Goal: Task Accomplishment & Management: Complete application form

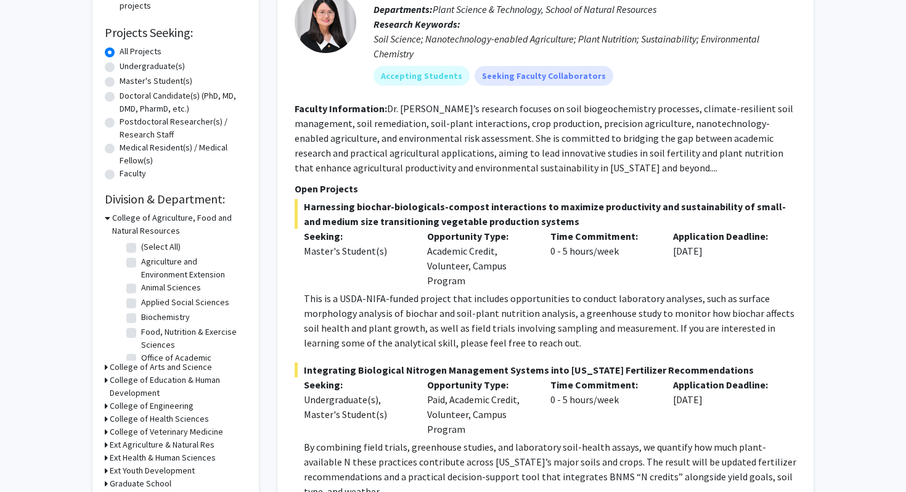
scroll to position [176, 0]
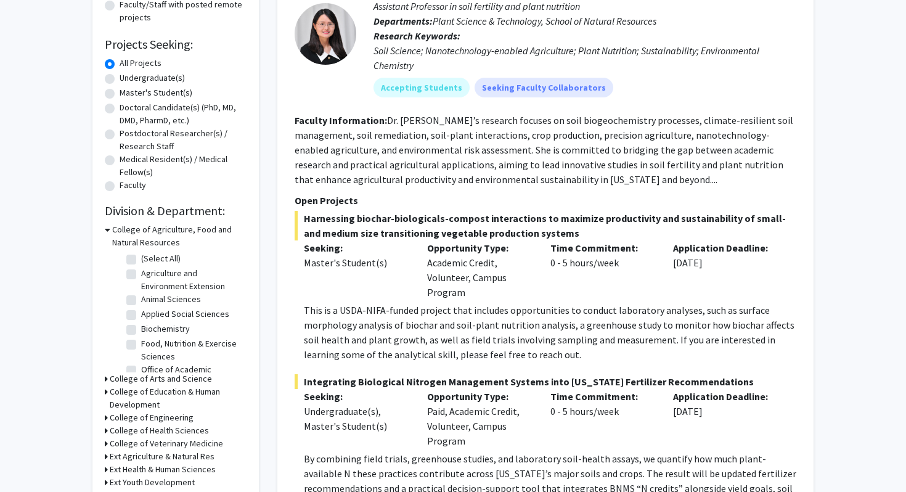
click at [120, 77] on label "Undergraduate(s)" at bounding box center [152, 77] width 65 height 13
click at [120, 77] on input "Undergraduate(s)" at bounding box center [124, 75] width 8 height 8
radio input "true"
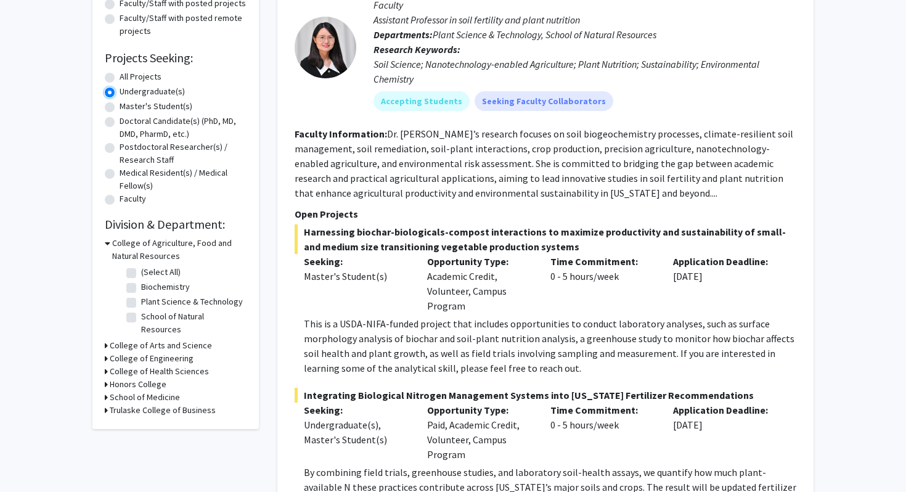
scroll to position [167, 0]
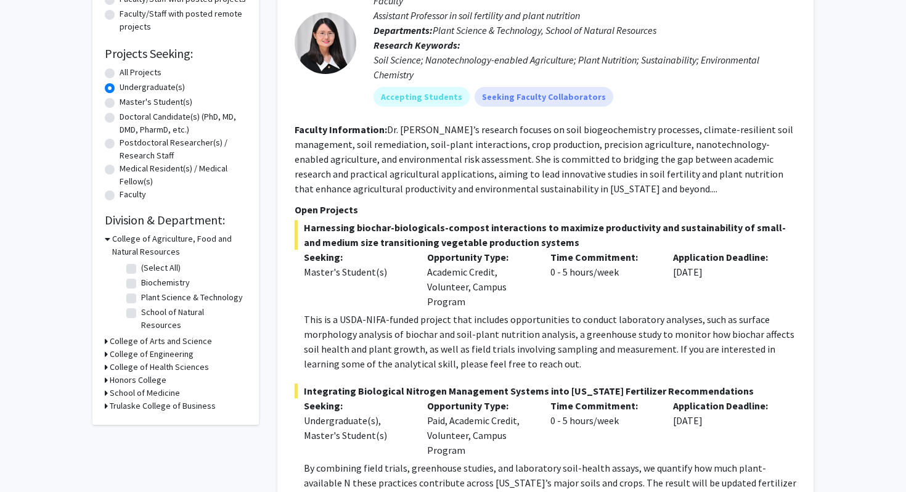
click at [154, 335] on h3 "College of Arts and Science" at bounding box center [161, 341] width 102 height 13
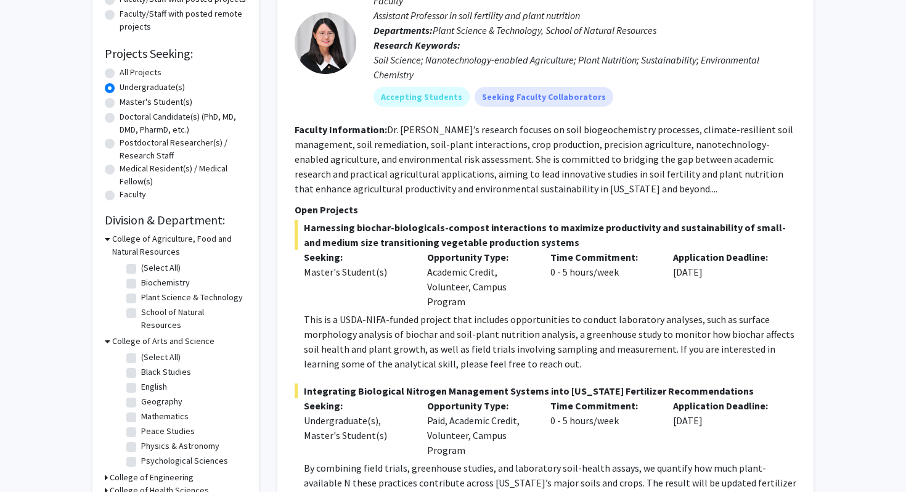
click at [141, 454] on label "Psychological Sciences" at bounding box center [184, 460] width 87 height 13
click at [141, 454] on input "Psychological Sciences" at bounding box center [145, 458] width 8 height 8
checkbox input "true"
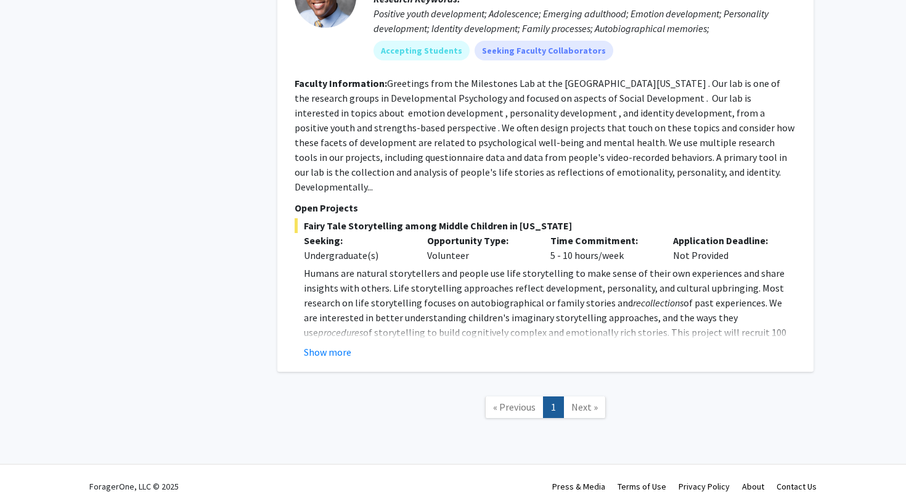
scroll to position [1076, 0]
click at [586, 399] on span "Next »" at bounding box center [584, 405] width 27 height 12
click at [597, 397] on link "Next »" at bounding box center [584, 406] width 43 height 22
click at [590, 399] on span "Next »" at bounding box center [584, 405] width 27 height 12
click at [345, 343] on button "Show more" at bounding box center [327, 350] width 47 height 15
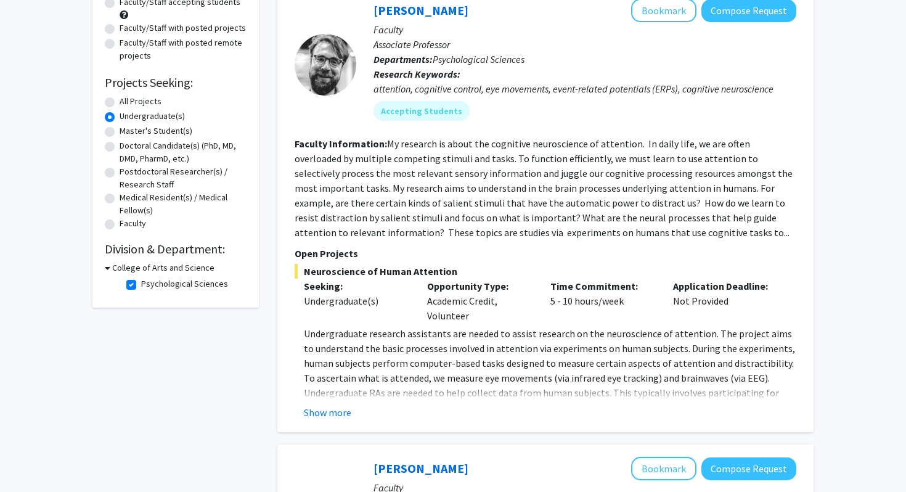
scroll to position [133, 0]
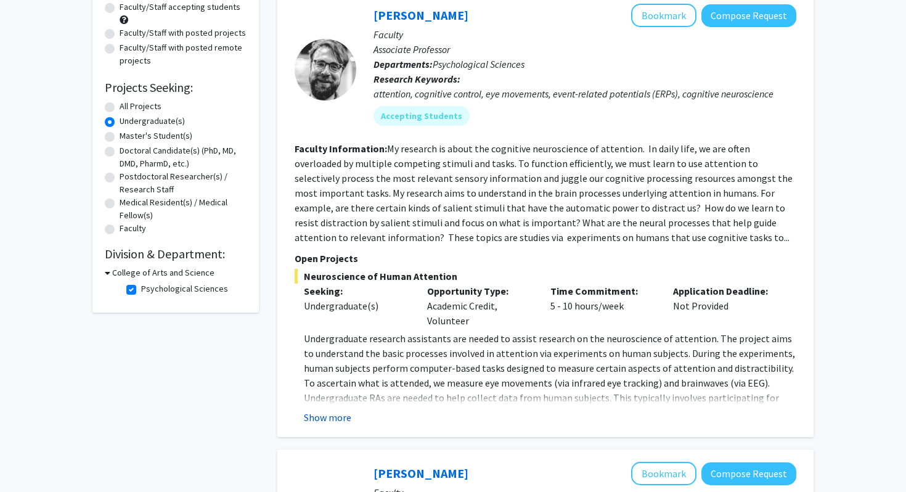
click at [324, 421] on button "Show more" at bounding box center [327, 417] width 47 height 15
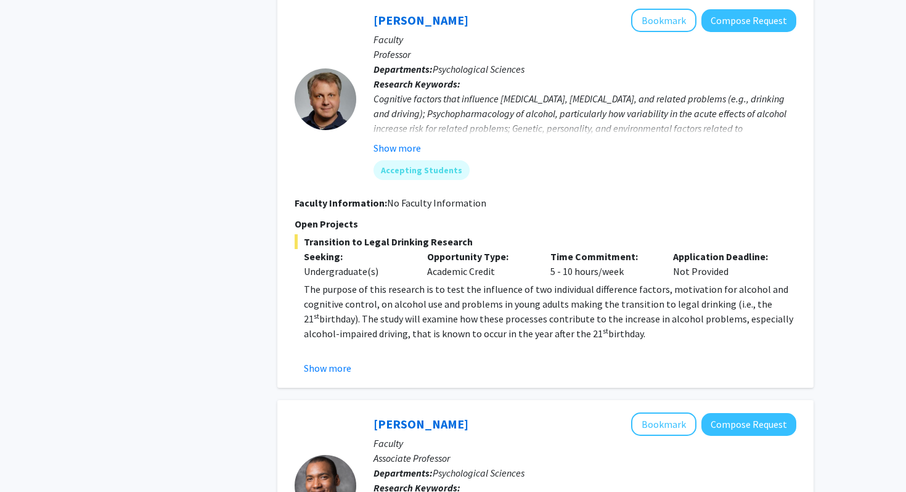
scroll to position [631, 0]
click at [331, 367] on button "Show more" at bounding box center [327, 367] width 47 height 15
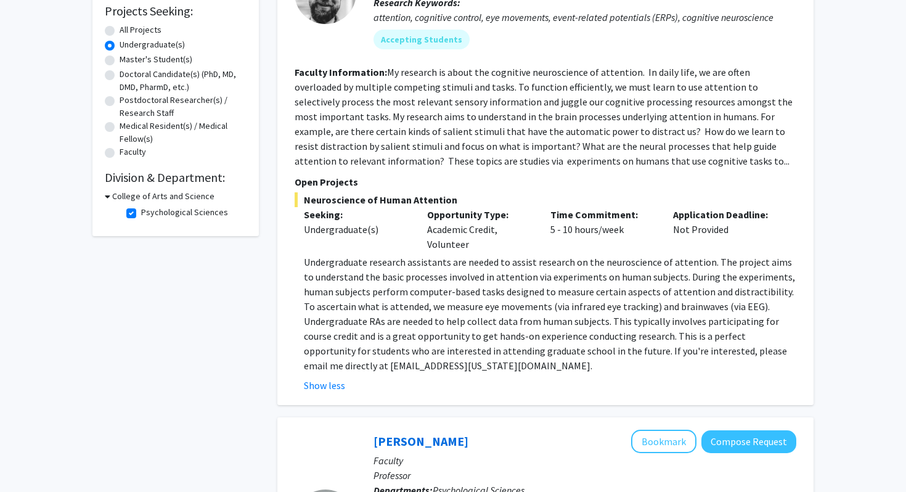
scroll to position [214, 0]
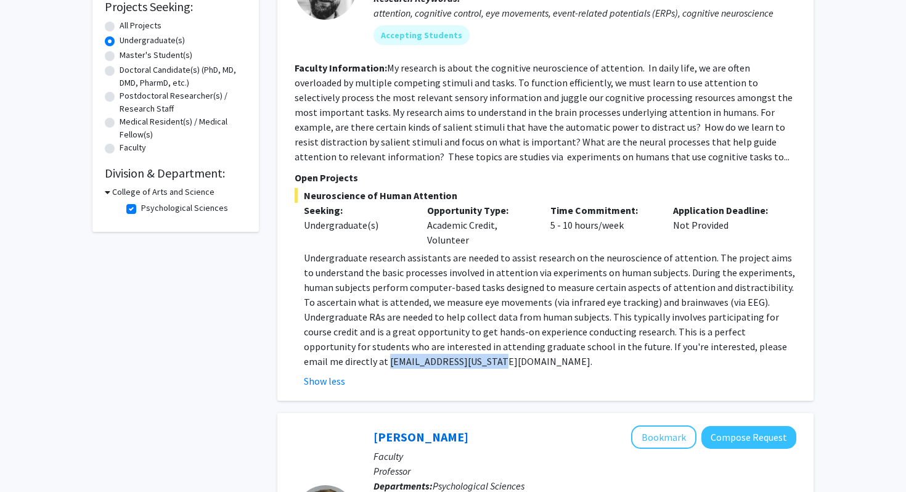
drag, startPoint x: 302, startPoint y: 360, endPoint x: 430, endPoint y: 359, distance: 128.2
click at [430, 359] on fg-read-more "Undergraduate research assistants are needed to assist research on the neurosci…" at bounding box center [546, 319] width 502 height 138
copy p "[EMAIL_ADDRESS][US_STATE][DOMAIN_NAME]."
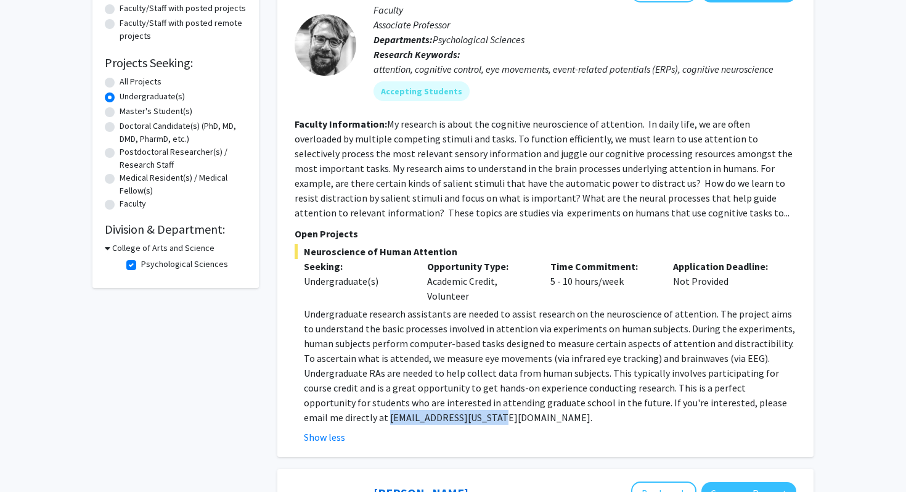
scroll to position [163, 0]
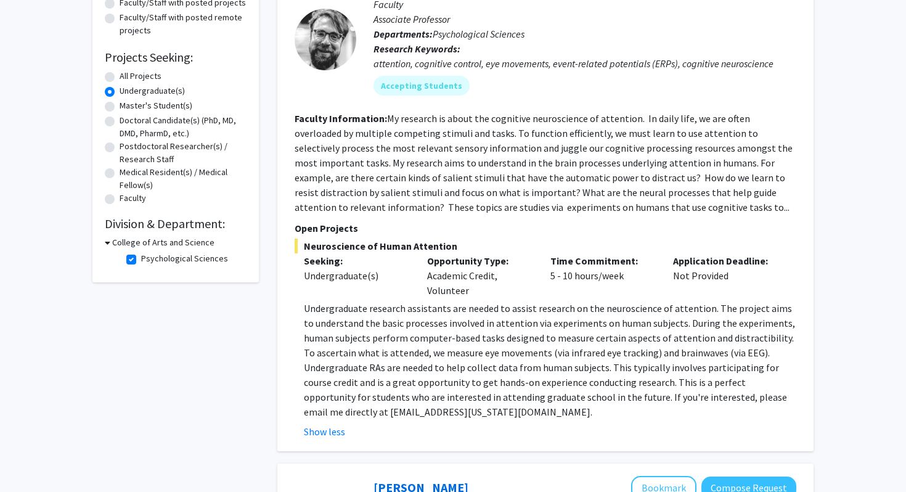
click at [505, 346] on p "Undergraduate research assistants are needed to assist research on the neurosci…" at bounding box center [550, 360] width 492 height 118
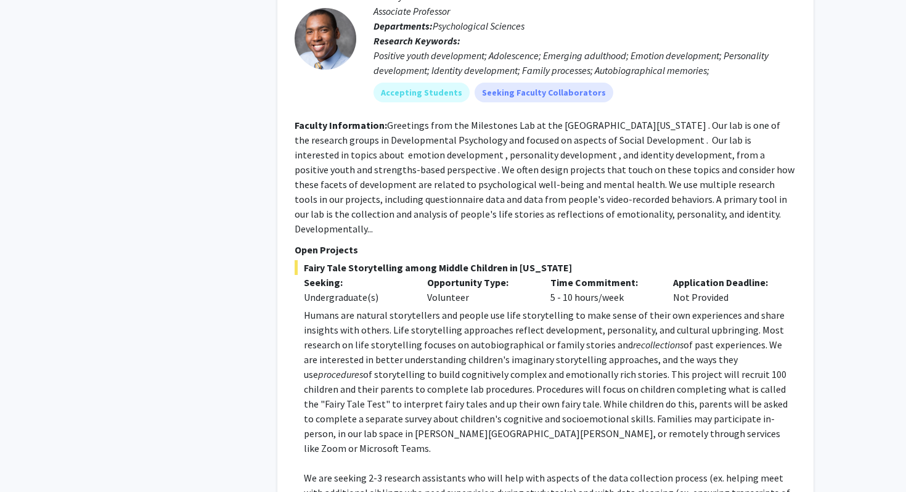
scroll to position [1298, 0]
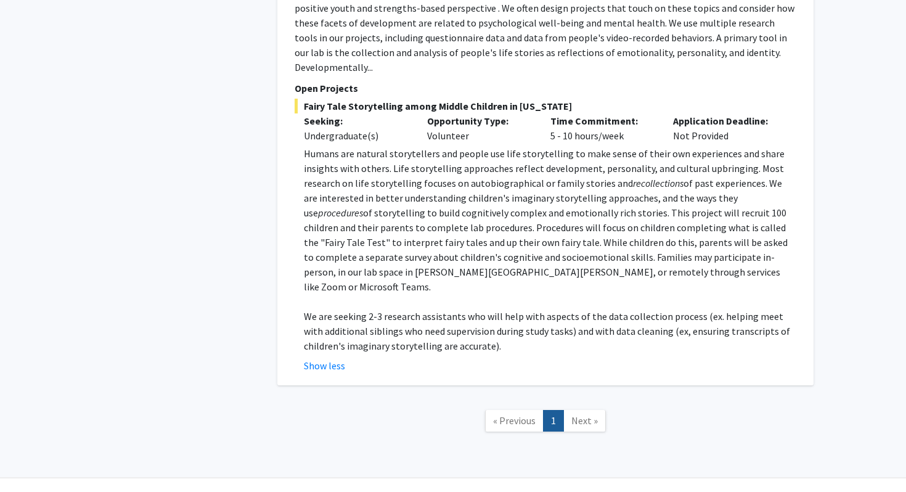
click at [583, 414] on span "Next »" at bounding box center [584, 420] width 27 height 12
click at [526, 414] on span "« Previous" at bounding box center [514, 420] width 43 height 12
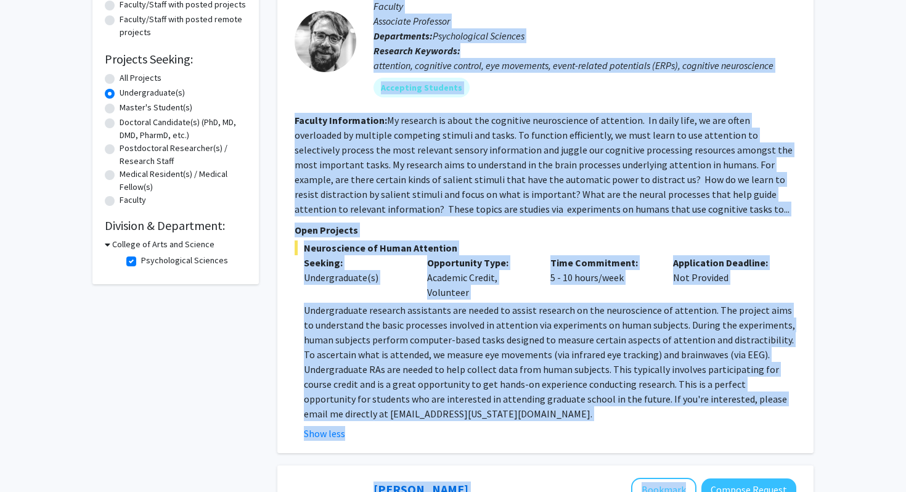
scroll to position [165, 0]
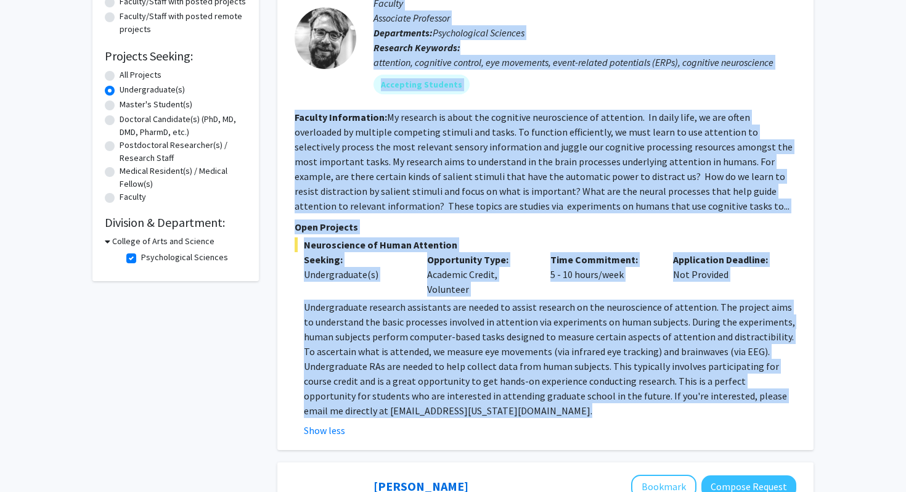
drag, startPoint x: 369, startPoint y: 149, endPoint x: 658, endPoint y: 417, distance: 394.2
click at [658, 417] on fg-search-faculty "[PERSON_NAME] Bookmark Compose Request Faculty Associate Professor Departments:…" at bounding box center [546, 204] width 502 height 465
copy fg-search-faculty "Loremips Dolorsit Ametcons Adipisc Elitsed Doeiusm Temporinc Utlaboree Dolorema…"
click at [375, 198] on section "Faculty Information: My research is about the cognitive neuroscience of attenti…" at bounding box center [546, 162] width 502 height 104
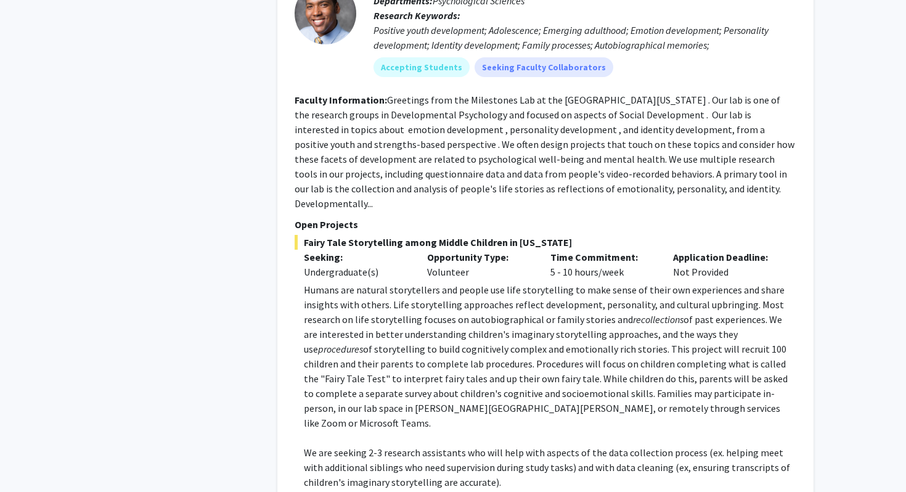
scroll to position [1087, 0]
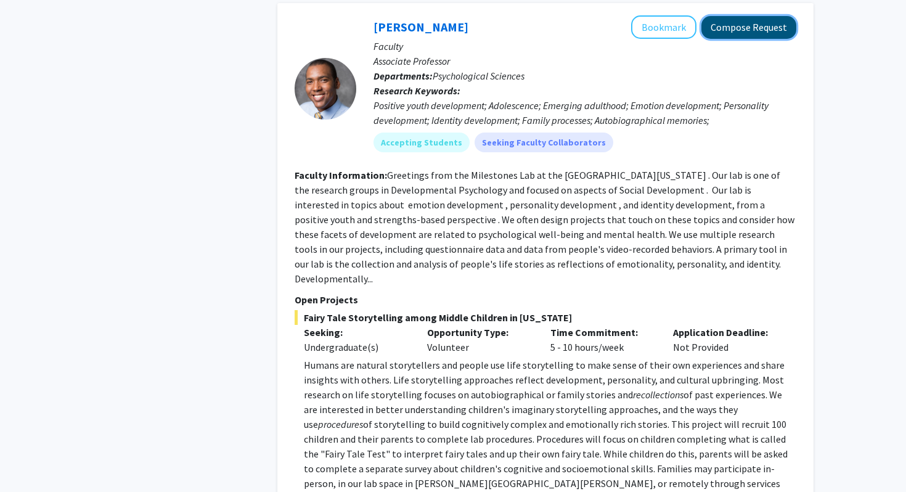
click at [738, 19] on button "Compose Request" at bounding box center [748, 27] width 95 height 23
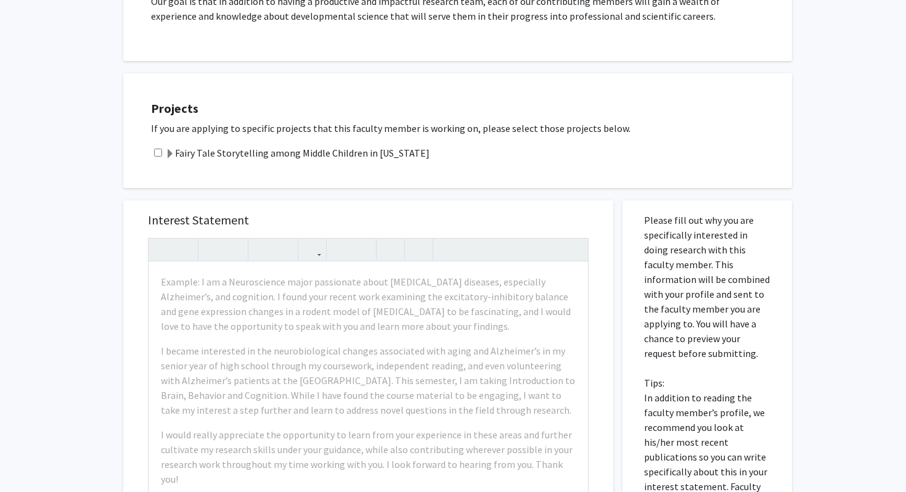
scroll to position [454, 0]
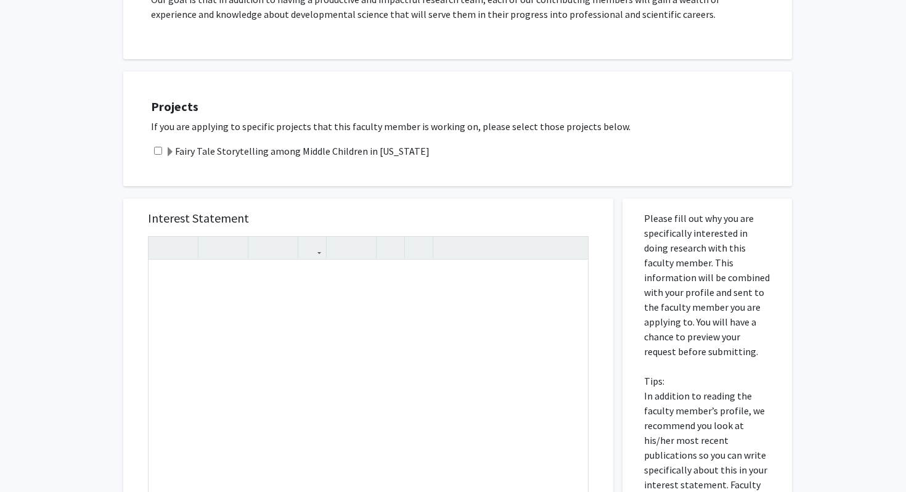
click at [162, 144] on div "Fairy Tale Storytelling among Middle Children in [US_STATE]" at bounding box center [465, 151] width 629 height 15
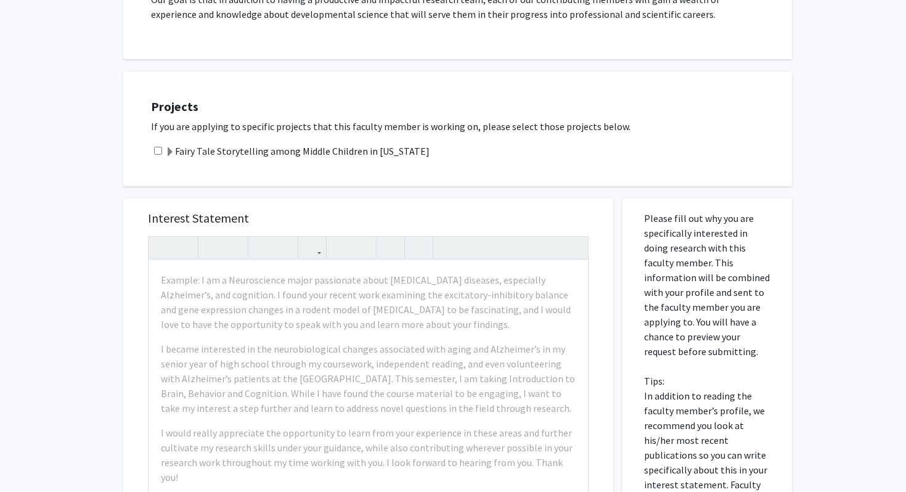
click at [158, 147] on input "checkbox" at bounding box center [158, 151] width 8 height 8
checkbox input "true"
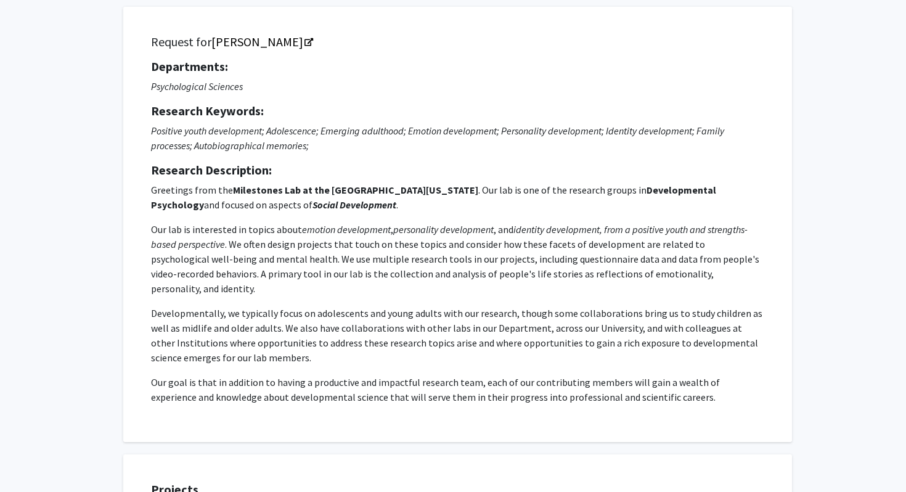
scroll to position [77, 0]
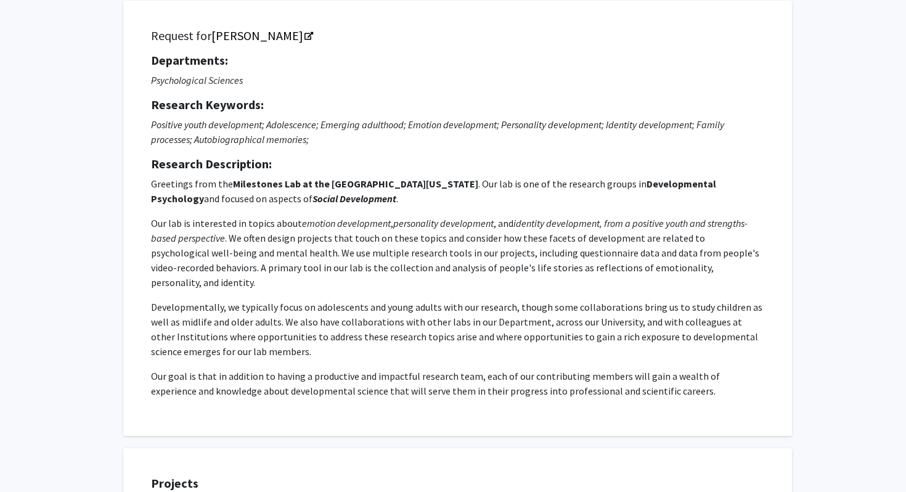
drag, startPoint x: 152, startPoint y: 33, endPoint x: 780, endPoint y: 380, distance: 717.8
click at [780, 380] on div "Request for [PERSON_NAME] Departments: Psychological Sciences Research Keywords…" at bounding box center [457, 218] width 669 height 435
copy div "Loremip dol Sitame Consec Adipiscinge: Seddoeiusmodt Incididu Utlabore Etdolore…"
click at [394, 105] on h5 "Research Keywords:" at bounding box center [457, 104] width 613 height 15
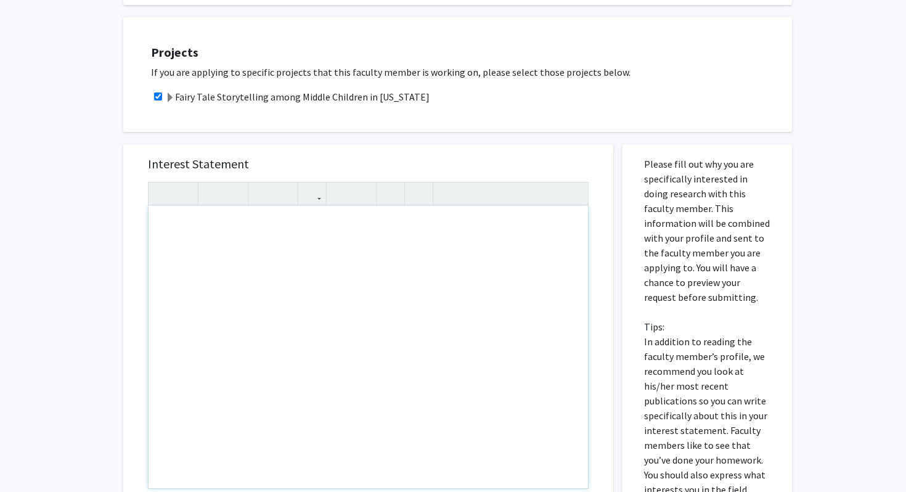
scroll to position [701, 0]
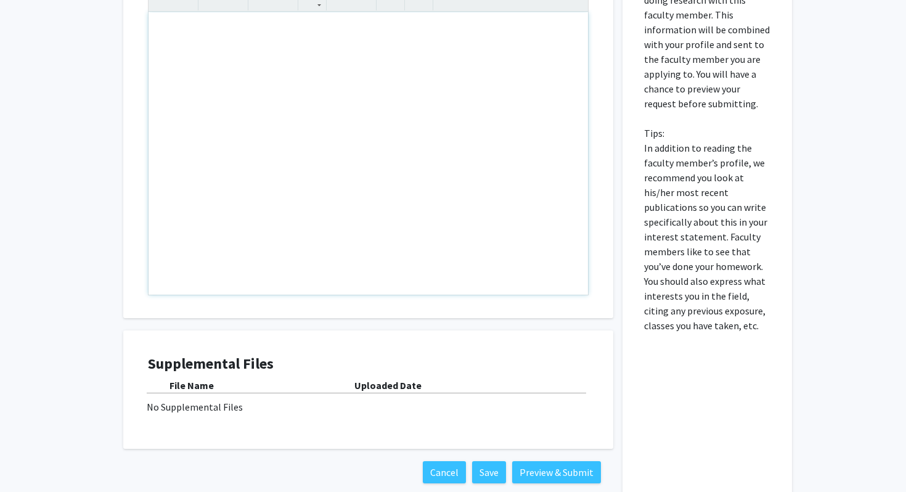
click at [317, 54] on div "Note to users with screen readers: Please press Alt+0 or Option+0 to deactivate…" at bounding box center [368, 153] width 439 height 282
paste div "Note to users with screen readers: Please press Alt+0 or Option+0 to deactivate…"
type textarea "<p>Dear [PERSON_NAME],</p><br><p>My name is [PERSON_NAME], and I am very intere…"
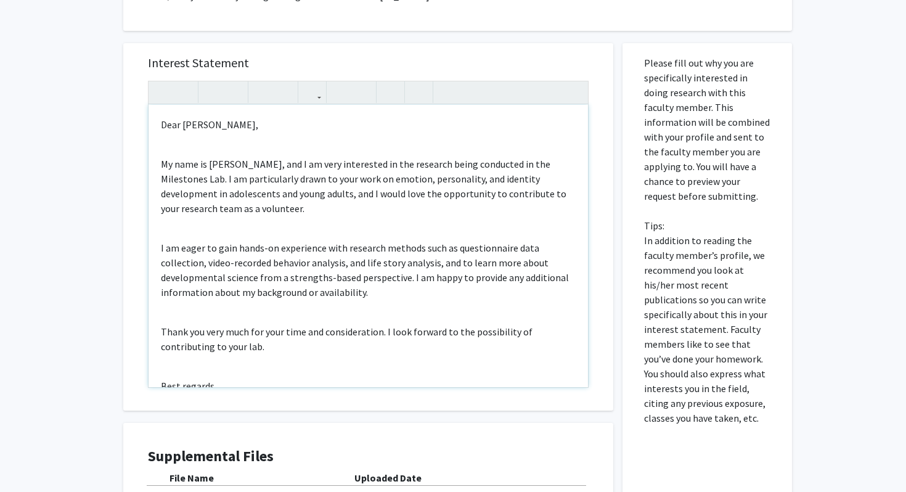
scroll to position [587, 0]
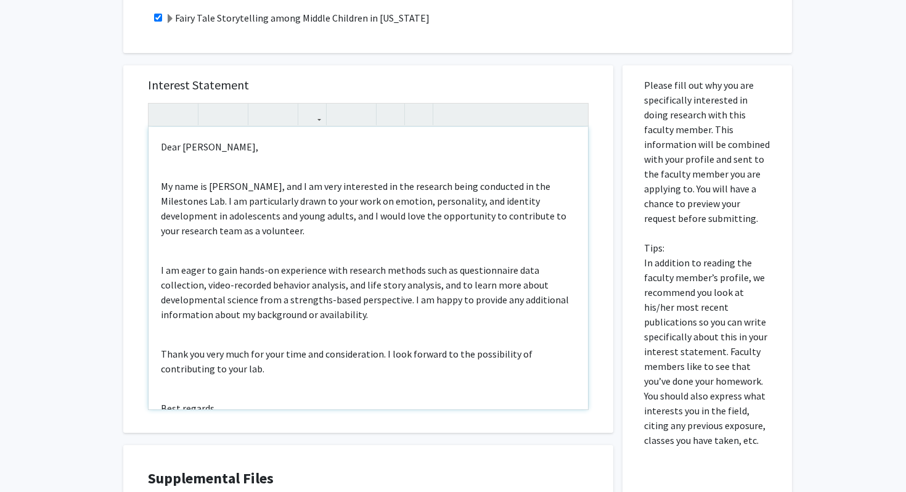
click at [282, 179] on p "My name is [PERSON_NAME], and I am very interested in the research being conduc…" at bounding box center [368, 208] width 415 height 59
click at [286, 179] on p "My name is [PERSON_NAME] I am currently a Senior studying Psychology at [GEOGRA…" at bounding box center [368, 208] width 415 height 59
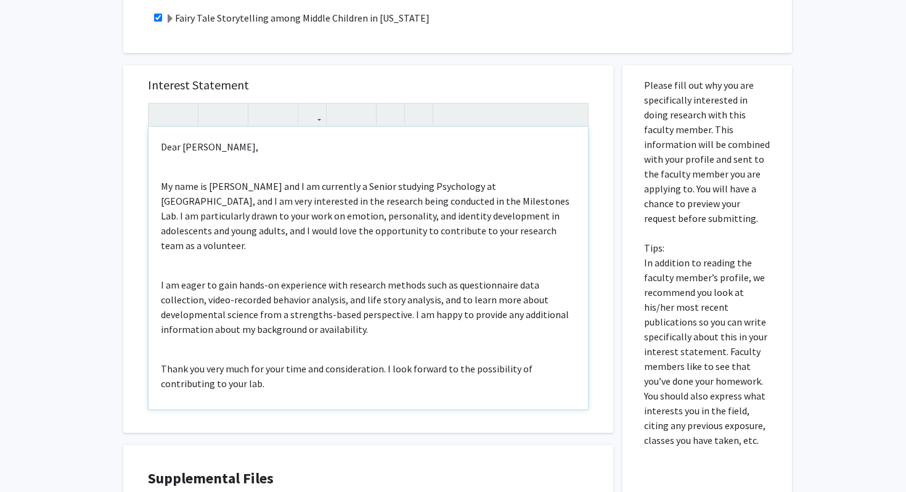
click at [527, 179] on p "My name is [PERSON_NAME] and I am currently a Senior studying Psychology at [GE…" at bounding box center [368, 216] width 415 height 74
click at [213, 196] on p "My name is [PERSON_NAME] and I am currently a Senior studying Psychology at the…" at bounding box center [368, 216] width 415 height 74
click at [213, 192] on p "My name is [PERSON_NAME] and I am currently a Senior studying Psychology at the…" at bounding box center [368, 216] width 415 height 74
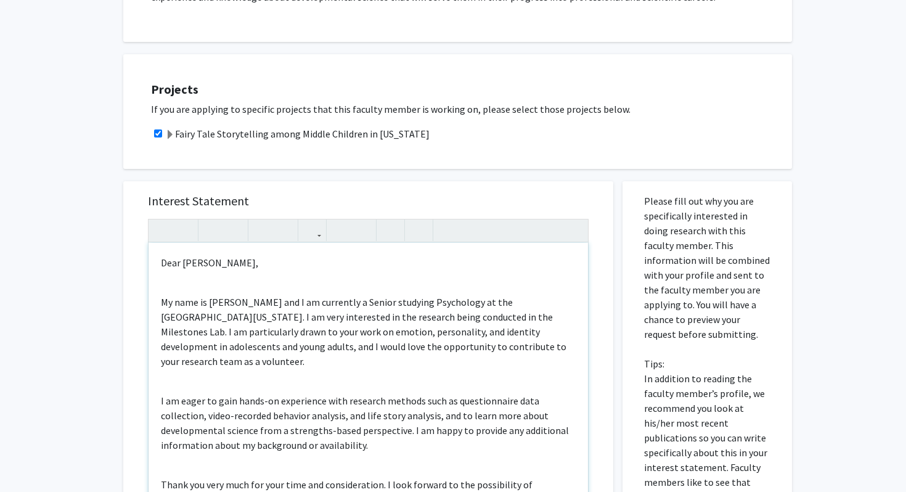
scroll to position [472, 0]
drag, startPoint x: 218, startPoint y: 315, endPoint x: 197, endPoint y: 313, distance: 21.0
click at [197, 314] on p "My name is [PERSON_NAME] and I am currently a Senior studying Psychology at the…" at bounding box center [368, 330] width 415 height 74
click at [568, 322] on p "My name is [PERSON_NAME] and I am currently a Senior studying Psychology at the…" at bounding box center [368, 330] width 415 height 74
click at [197, 333] on p "My name is [PERSON_NAME] and I am currently a Senior studying Psychology at the…" at bounding box center [368, 330] width 415 height 74
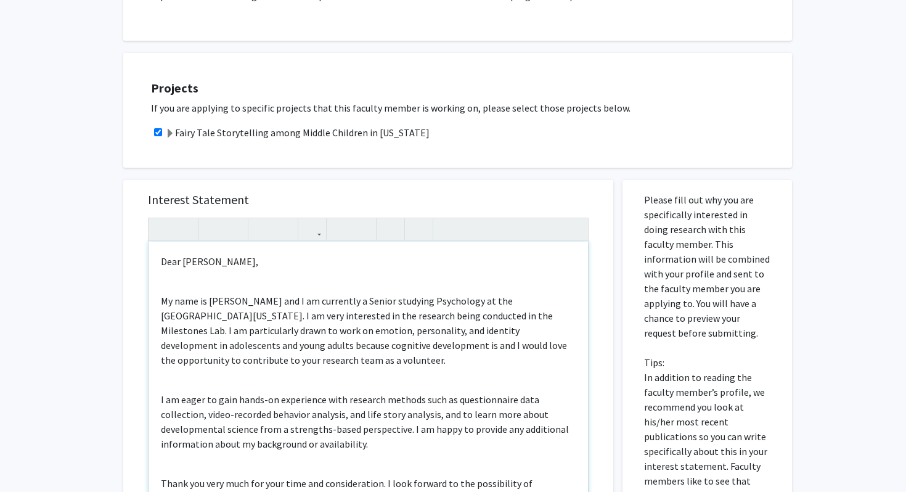
click at [303, 334] on p "My name is [PERSON_NAME] and I am currently a Senior studying Psychology at the…" at bounding box center [368, 330] width 415 height 74
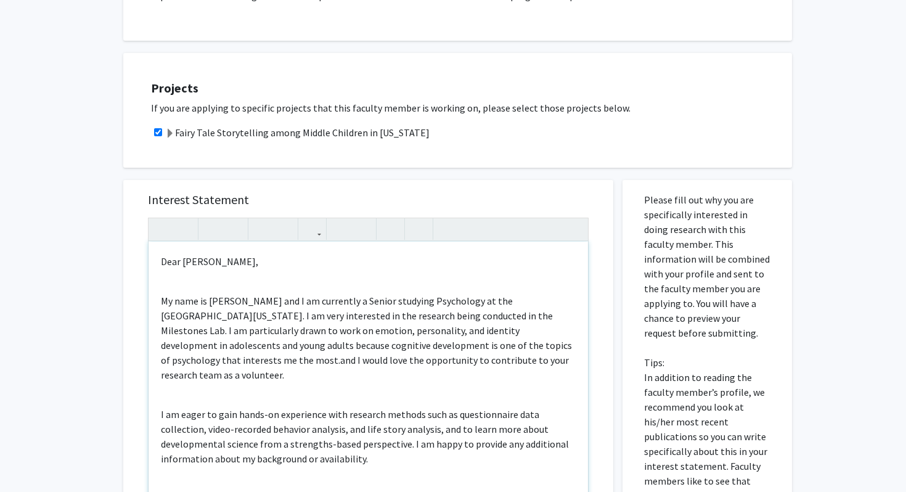
click at [554, 331] on p "My name is [PERSON_NAME] and I am currently a Senior studying Psychology at the…" at bounding box center [368, 337] width 415 height 89
click at [555, 332] on p "My name is [PERSON_NAME] and I am currently a Senior studying Psychology at the…" at bounding box center [368, 337] width 415 height 89
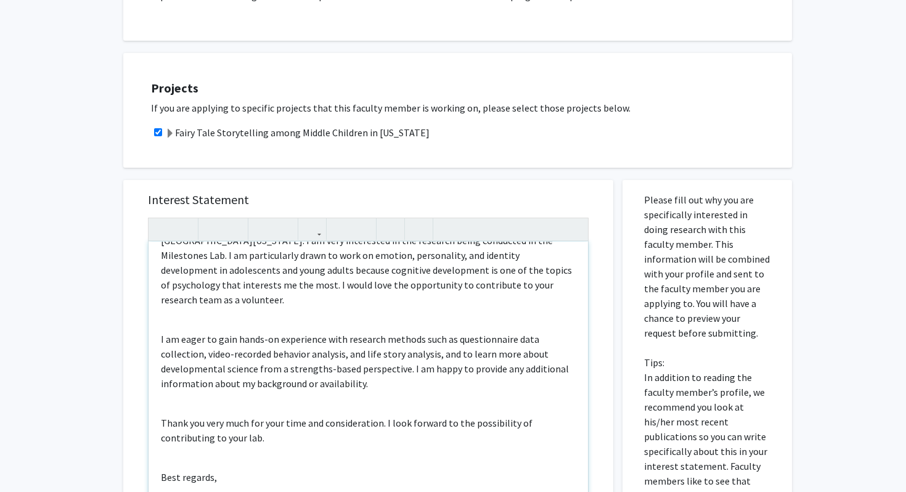
scroll to position [92, 0]
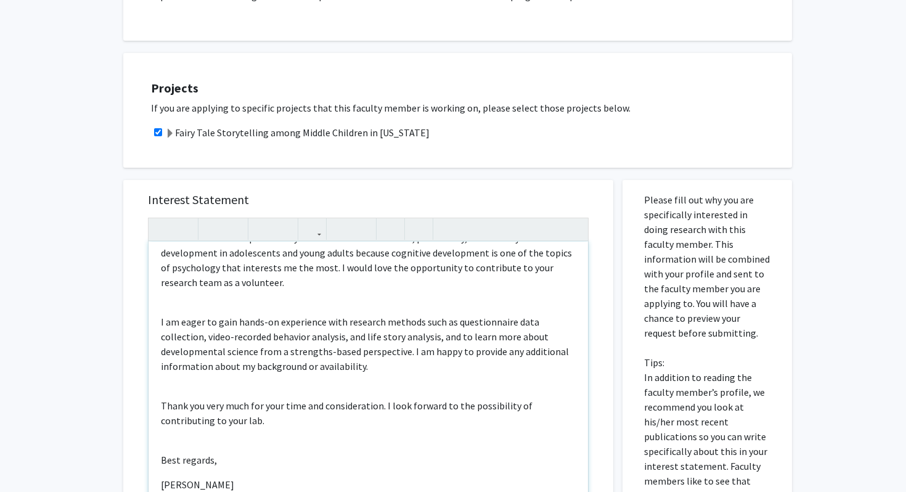
click at [224, 270] on div "Dear [PERSON_NAME], My name is [PERSON_NAME] and I am currently a Senior studyi…" at bounding box center [368, 383] width 439 height 282
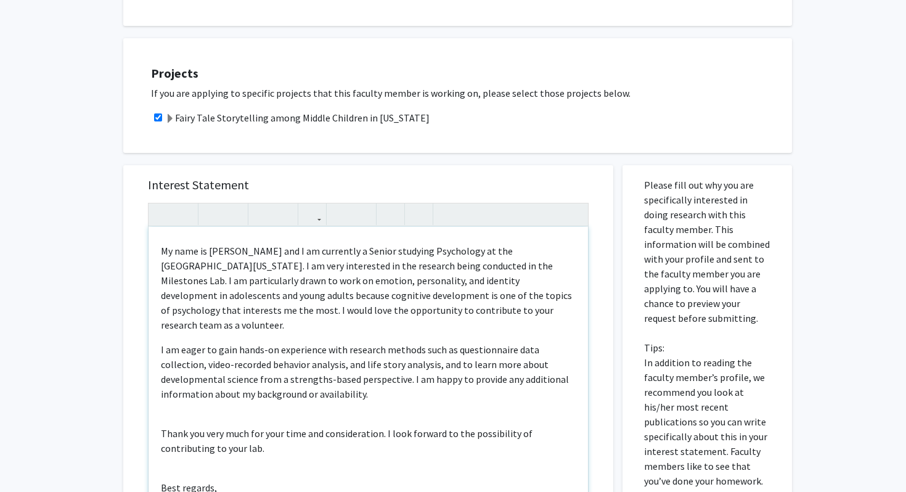
scroll to position [0, 0]
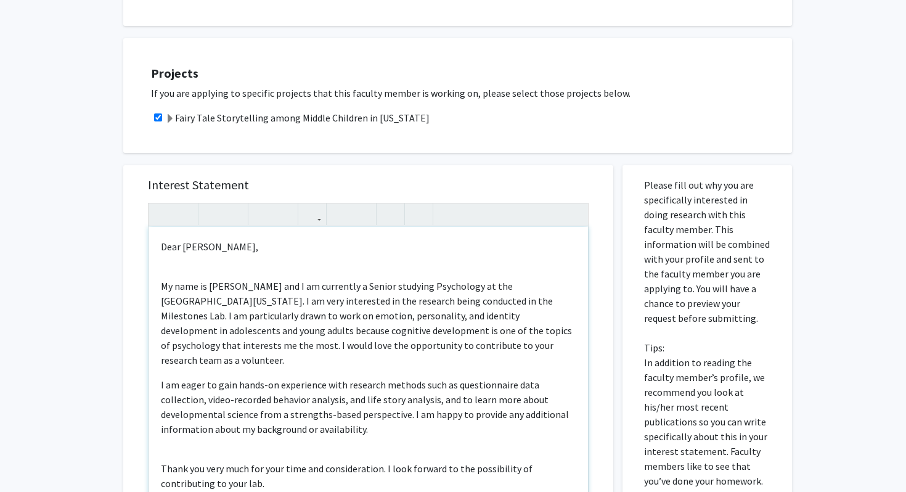
click at [205, 255] on div "Dear [PERSON_NAME], My name is [PERSON_NAME] and I am currently a Senior studyi…" at bounding box center [368, 368] width 439 height 282
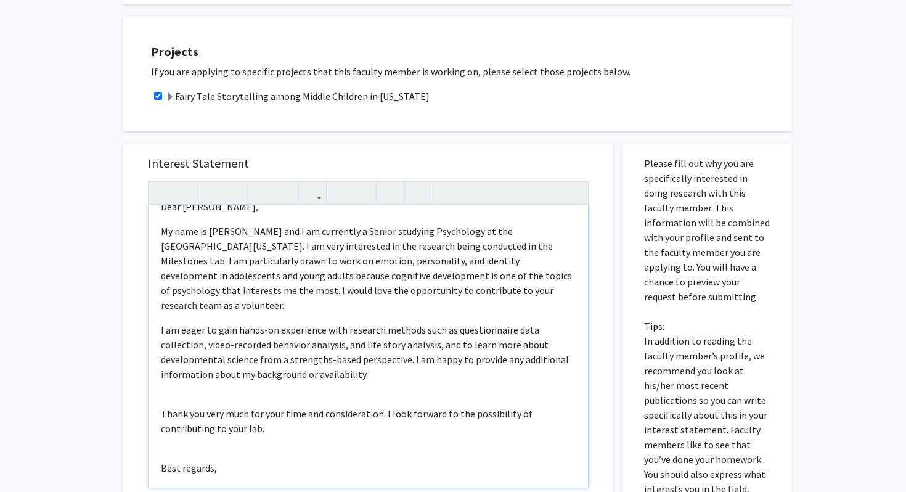
scroll to position [29, 0]
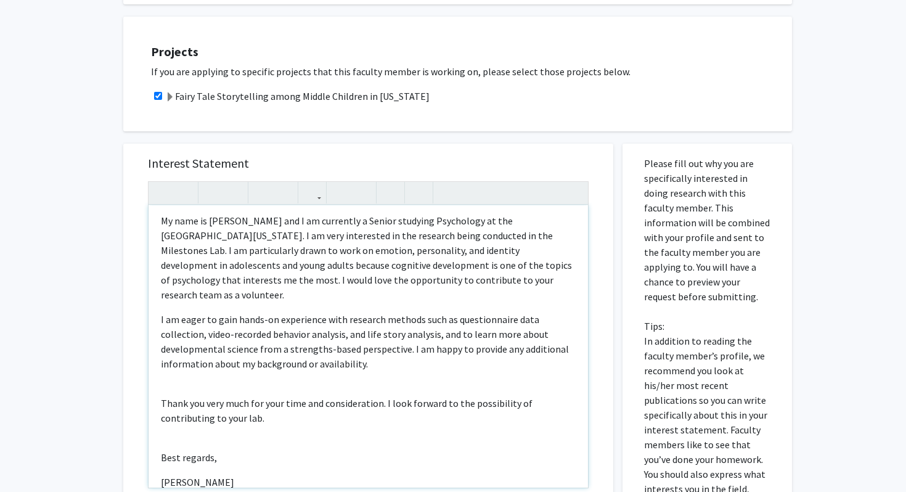
click at [401, 312] on p "I am eager to gain hands-on experience with research methods such as questionna…" at bounding box center [368, 341] width 415 height 59
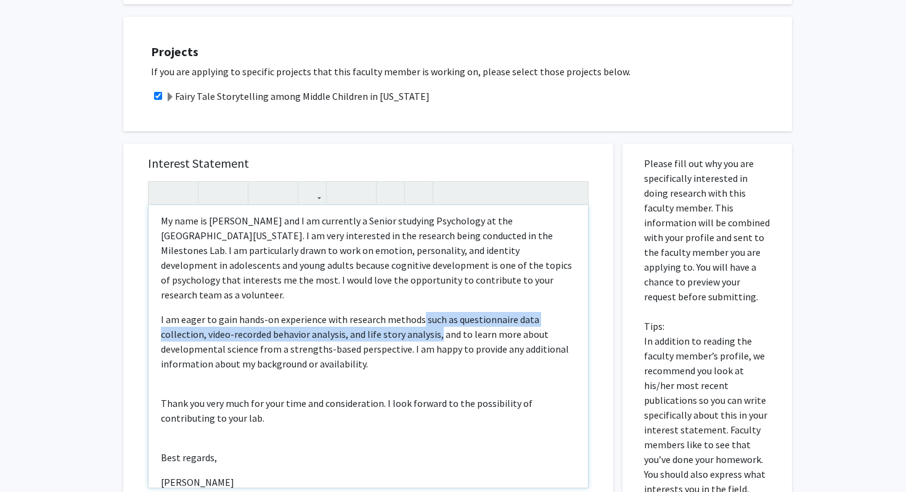
drag, startPoint x: 393, startPoint y: 305, endPoint x: 418, endPoint y: 288, distance: 30.6
click at [418, 312] on p "I am eager to gain hands-on experience with research methods such as questionna…" at bounding box center [368, 341] width 415 height 59
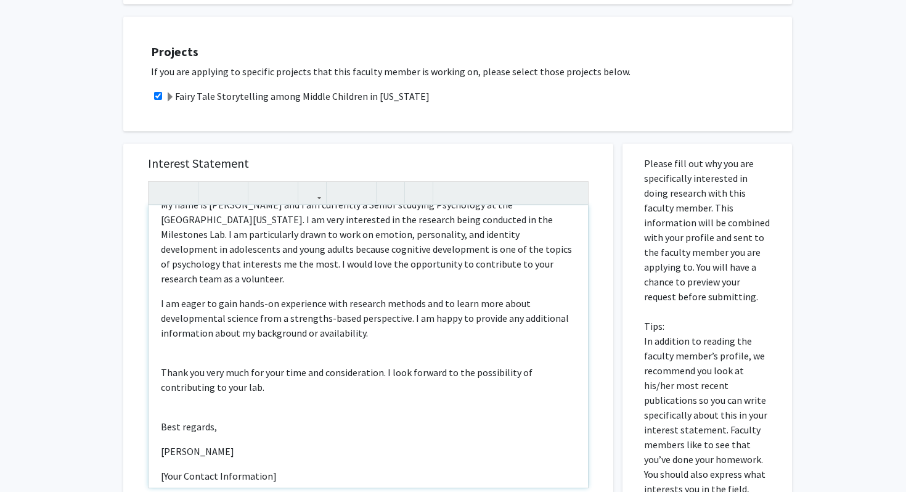
scroll to position [48, 0]
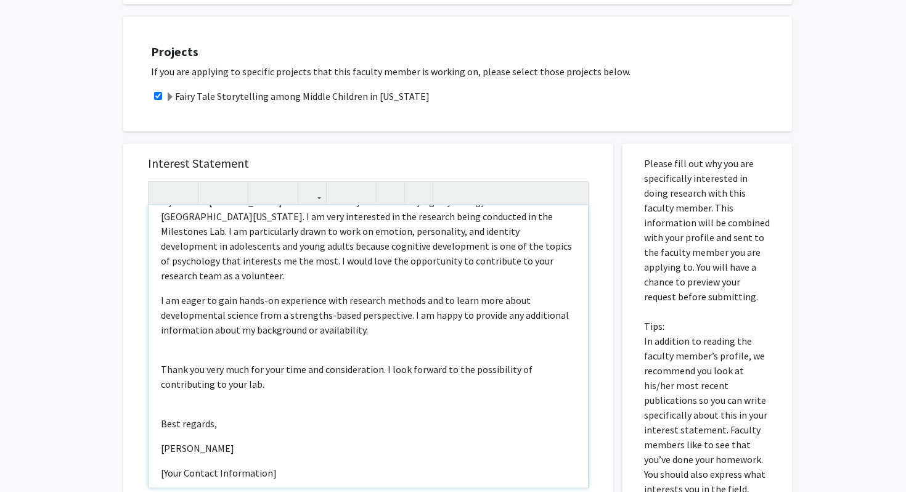
click at [359, 304] on p "I am eager to gain hands-on experience with research methods and to learn more …" at bounding box center [368, 315] width 415 height 44
click at [149, 320] on div "Dear [PERSON_NAME], My name is [PERSON_NAME] and I am currently a Senior studyi…" at bounding box center [368, 346] width 439 height 282
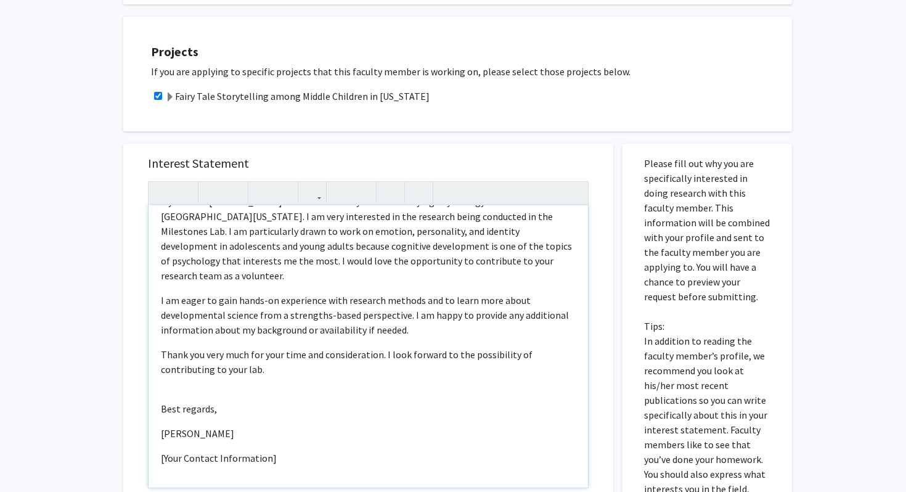
scroll to position [33, 0]
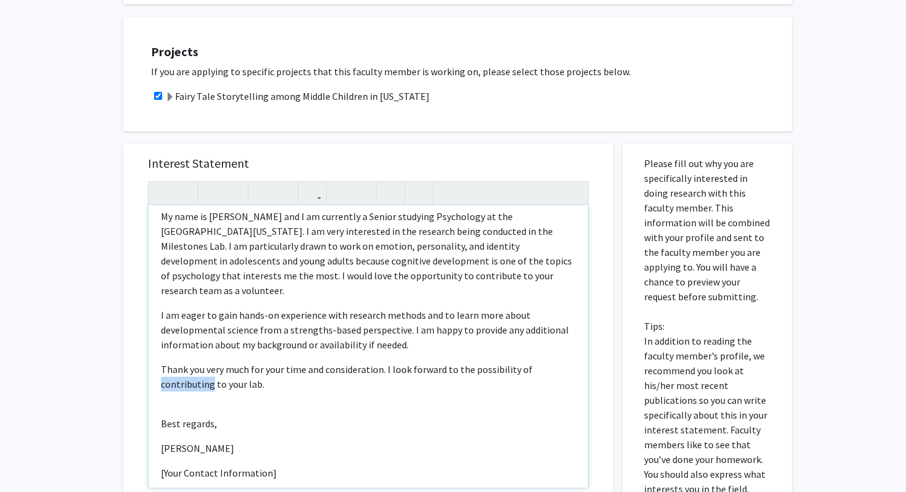
drag, startPoint x: 581, startPoint y: 343, endPoint x: 525, endPoint y: 340, distance: 56.2
click at [525, 340] on div "Dear [PERSON_NAME], My name is [PERSON_NAME] and I am currently a Senior studyi…" at bounding box center [368, 346] width 439 height 282
click at [177, 362] on p "Thank you very much for your time and consideration. I look forward to the poss…" at bounding box center [368, 377] width 415 height 30
drag, startPoint x: 212, startPoint y: 399, endPoint x: 177, endPoint y: 399, distance: 34.5
click at [177, 416] on p "Best regards," at bounding box center [368, 423] width 415 height 15
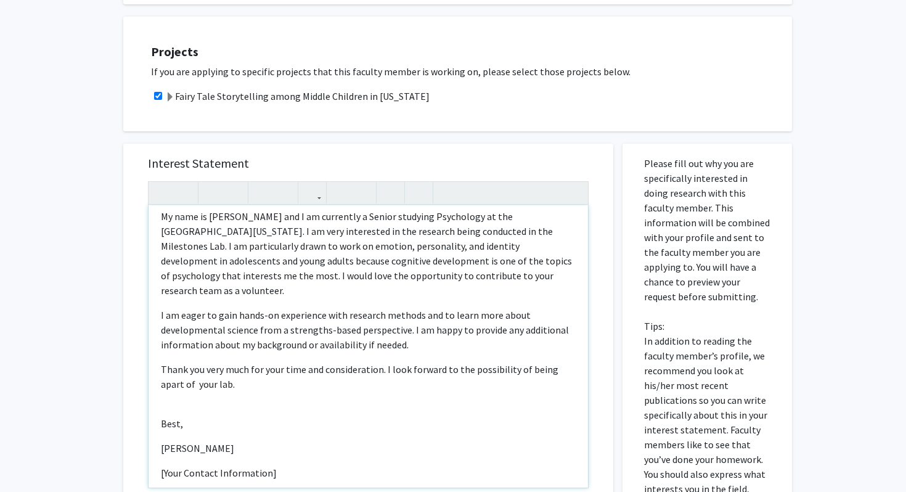
click at [267, 465] on p "[Your Contact Information]" at bounding box center [368, 472] width 415 height 15
drag, startPoint x: 276, startPoint y: 444, endPoint x: 155, endPoint y: 442, distance: 120.8
click at [155, 443] on div "Dear [PERSON_NAME], My name is [PERSON_NAME] and I am currently a Senior studyi…" at bounding box center [368, 346] width 439 height 282
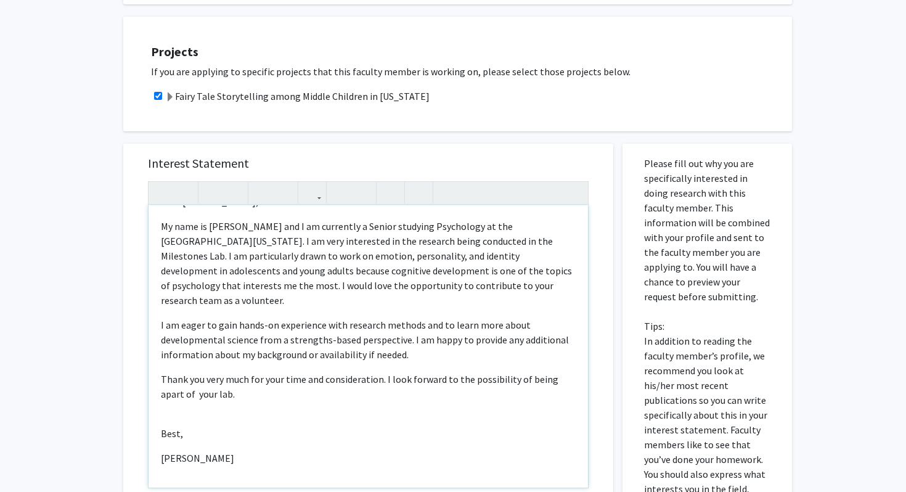
scroll to position [9, 0]
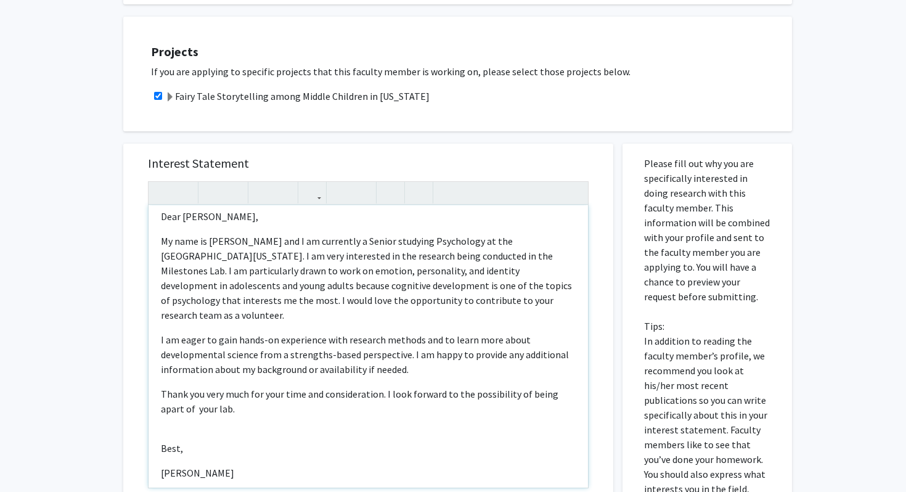
click at [169, 433] on div "Dear [PERSON_NAME], My name is [PERSON_NAME] and I am currently a Senior studyi…" at bounding box center [368, 346] width 439 height 282
click at [171, 430] on div "Dear [PERSON_NAME], My name is [PERSON_NAME] and I am currently a Senior studyi…" at bounding box center [368, 346] width 439 height 282
click at [171, 396] on div "Dear [PERSON_NAME], My name is [PERSON_NAME] and I am currently a Senior studyi…" at bounding box center [368, 346] width 439 height 282
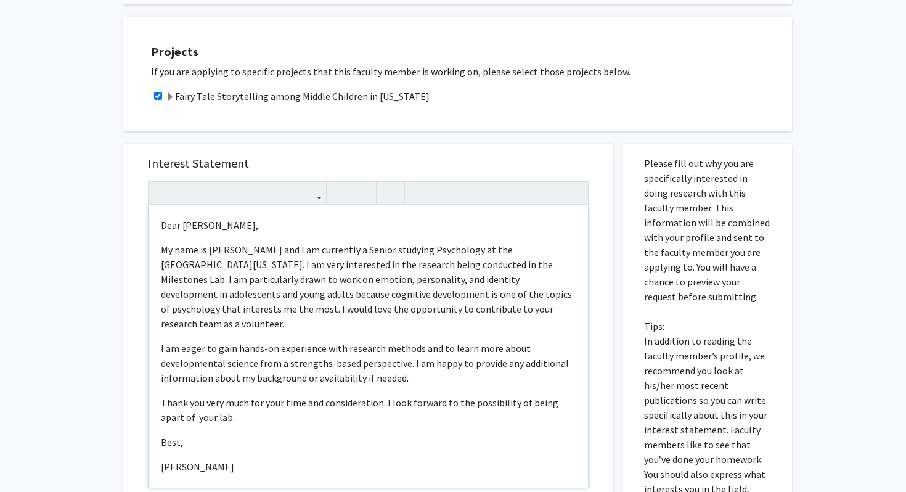
click at [241, 459] on p "[PERSON_NAME]" at bounding box center [368, 466] width 415 height 15
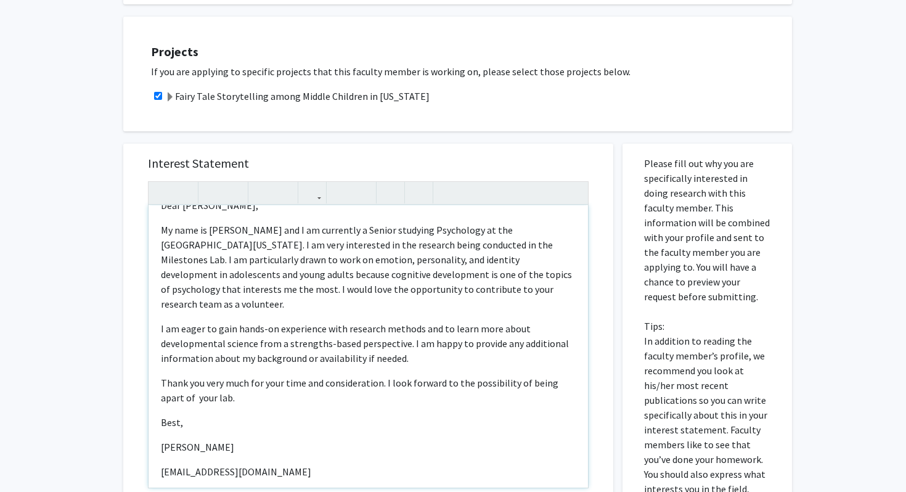
type textarea "<p>Dear [PERSON_NAME],</p><p>My name is [PERSON_NAME] and I am currently a Seni…"
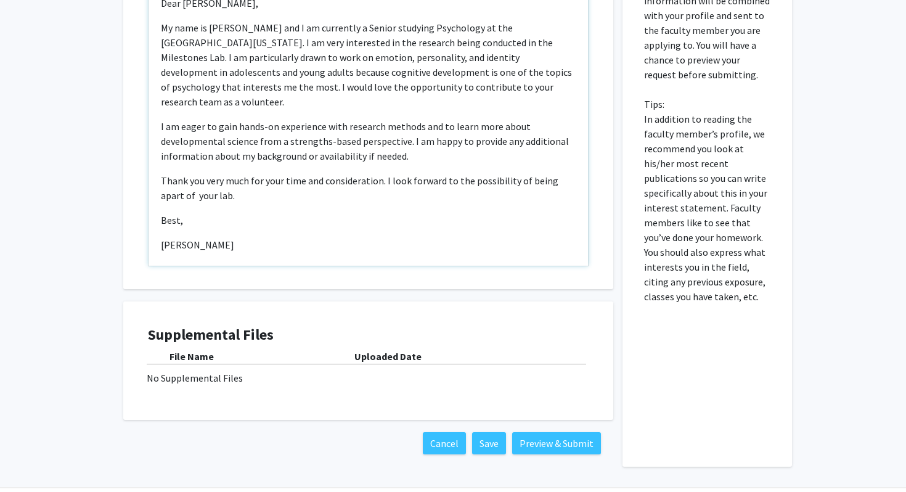
scroll to position [755, 0]
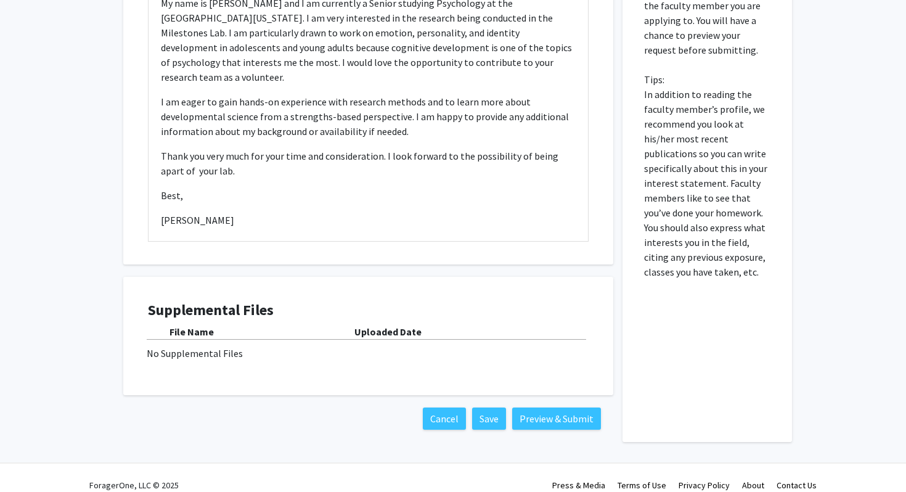
click at [224, 346] on div "No Supplemental Files" at bounding box center [368, 353] width 443 height 15
click at [399, 325] on b "Uploaded Date" at bounding box center [387, 331] width 67 height 12
click at [301, 346] on div "No Supplemental Files" at bounding box center [368, 353] width 443 height 15
click at [524, 409] on button "Preview & Submit" at bounding box center [556, 418] width 89 height 22
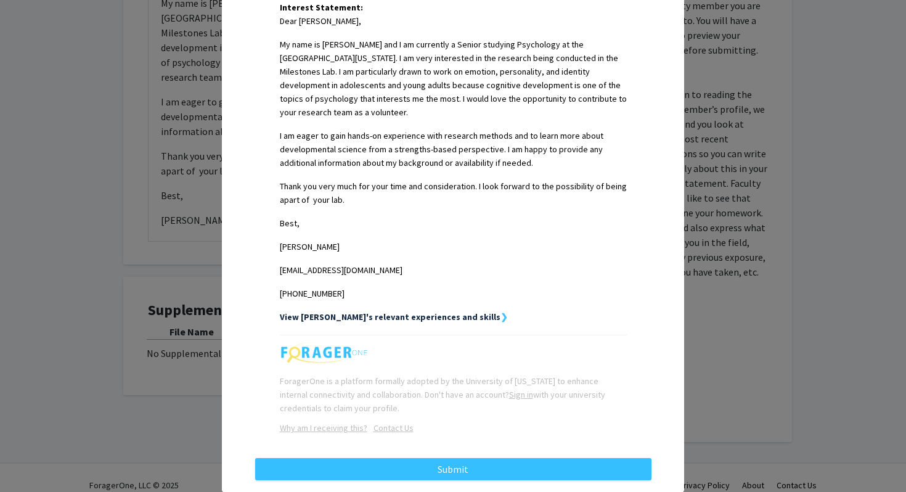
scroll to position [356, 0]
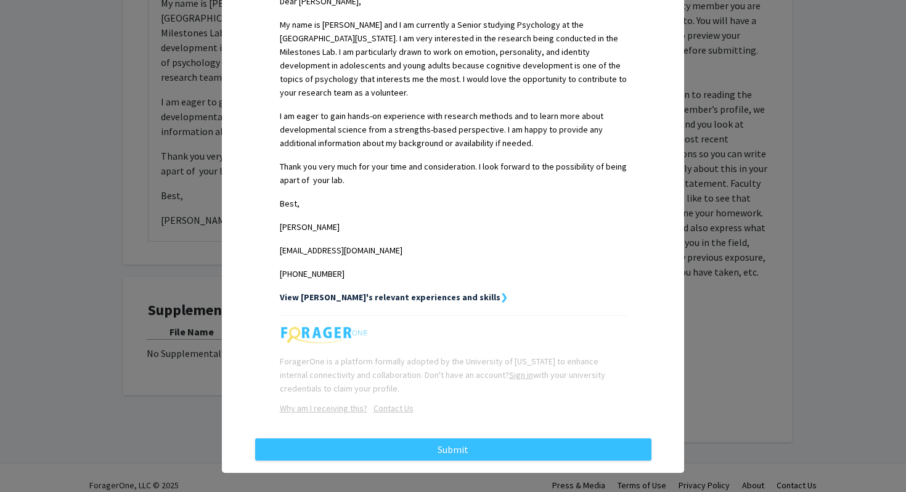
click at [364, 292] on strong "View [PERSON_NAME]'s relevant experiences and skills" at bounding box center [390, 297] width 221 height 11
click at [365, 292] on strong "View [PERSON_NAME]'s relevant experiences and skills" at bounding box center [390, 297] width 221 height 11
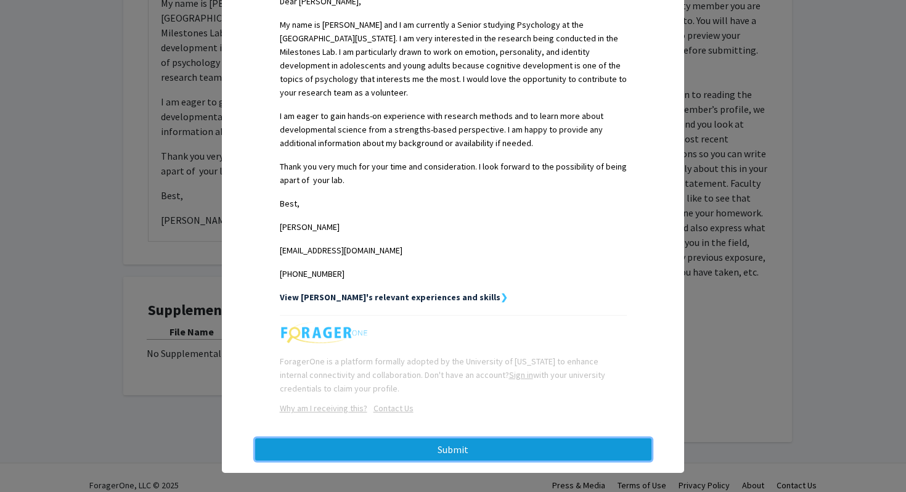
click at [465, 438] on button "Submit" at bounding box center [453, 449] width 396 height 22
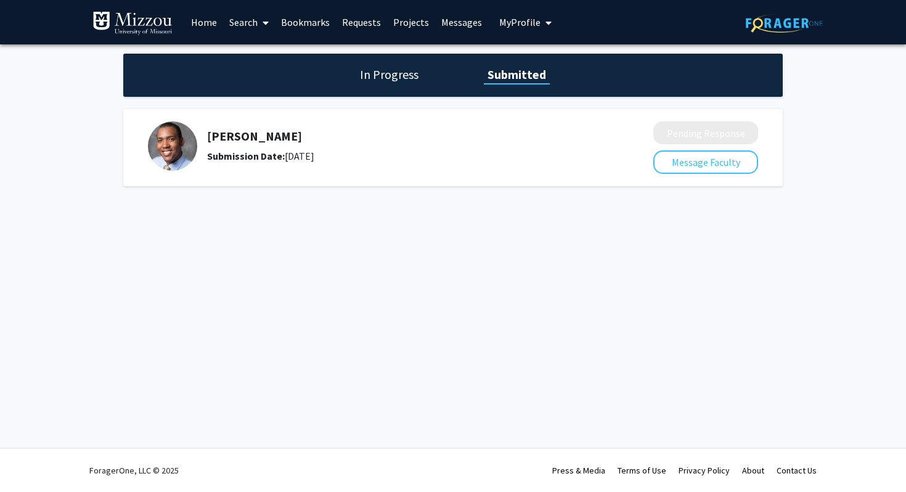
click at [409, 73] on h1 "In Progress" at bounding box center [389, 74] width 66 height 17
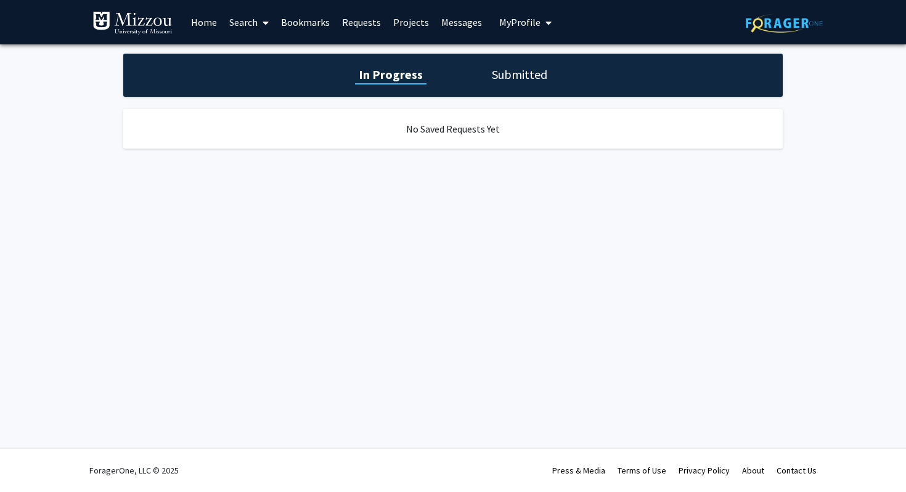
click at [480, 76] on div "In Progress Submitted" at bounding box center [452, 75] width 659 height 43
click at [496, 76] on h1 "Submitted" at bounding box center [519, 74] width 63 height 17
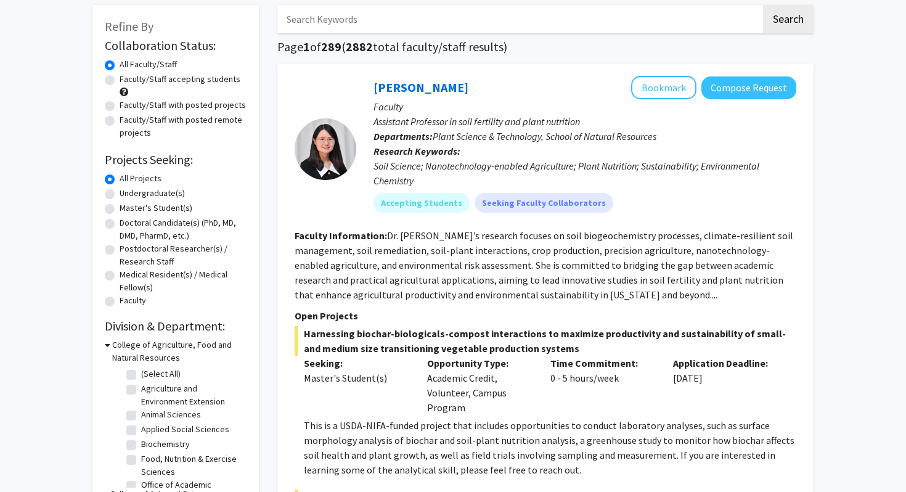
scroll to position [63, 0]
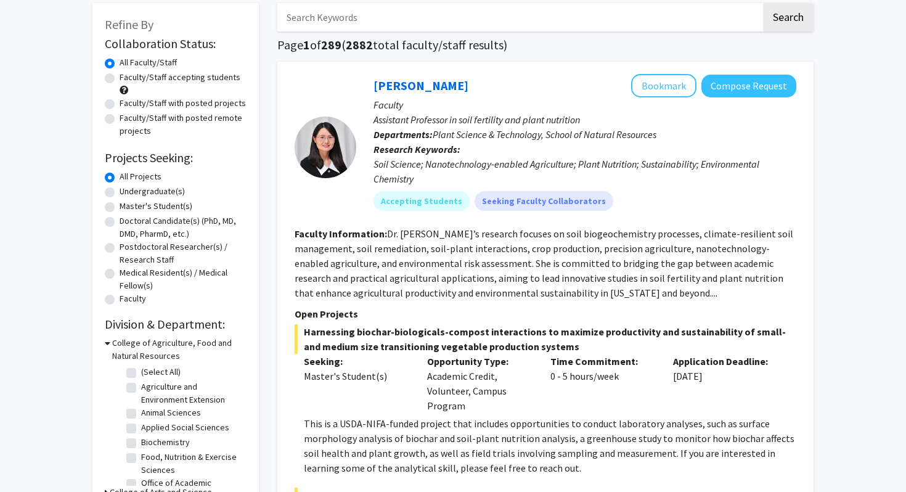
click at [120, 191] on label "Undergraduate(s)" at bounding box center [152, 191] width 65 height 13
click at [120, 191] on input "Undergraduate(s)" at bounding box center [124, 189] width 8 height 8
radio input "true"
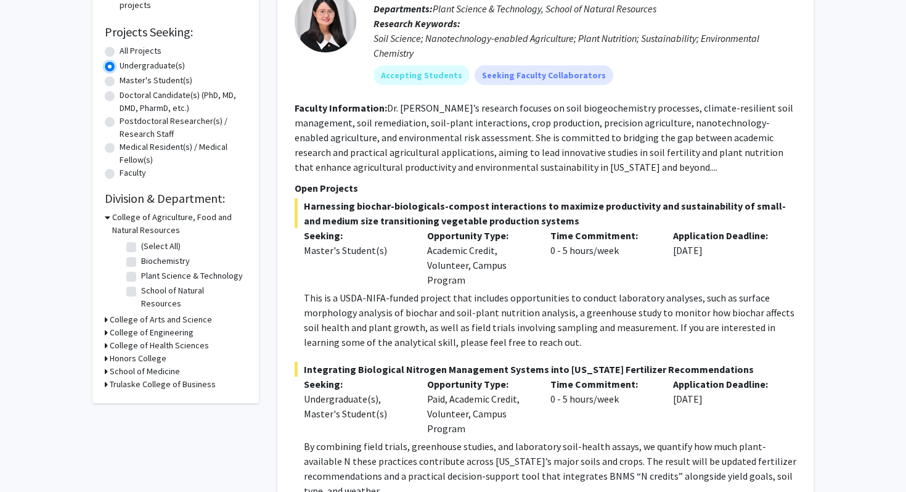
scroll to position [193, 0]
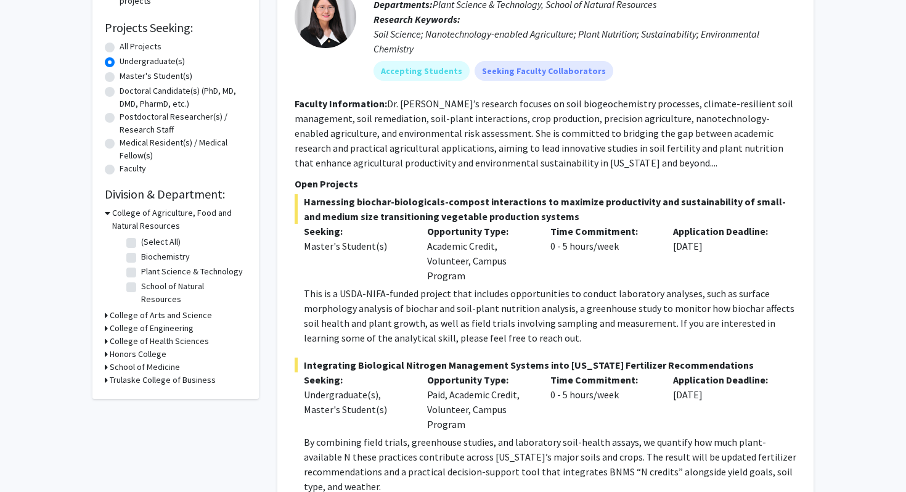
click at [136, 309] on h3 "College of Arts and Science" at bounding box center [161, 315] width 102 height 13
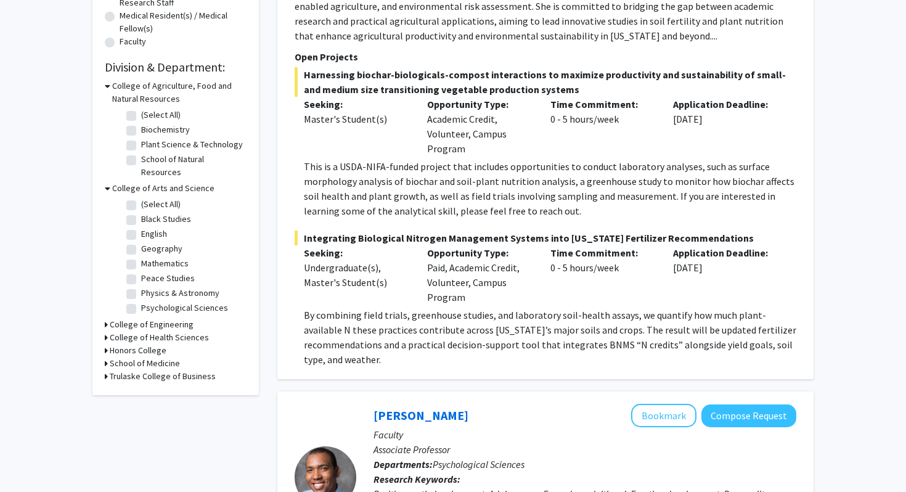
scroll to position [320, 0]
click at [141, 301] on label "Psychological Sciences" at bounding box center [184, 307] width 87 height 13
click at [141, 301] on input "Psychological Sciences" at bounding box center [145, 305] width 8 height 8
checkbox input "true"
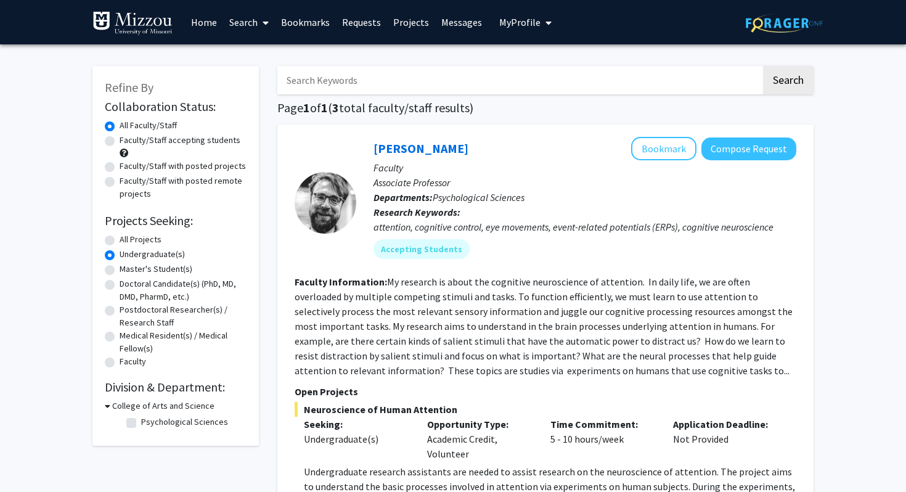
checkbox input "false"
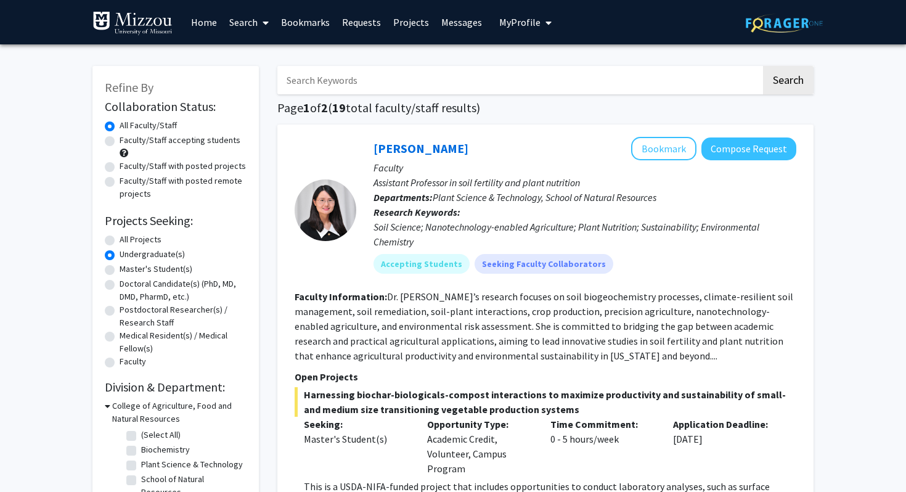
click at [200, 23] on link "Home" at bounding box center [204, 22] width 38 height 43
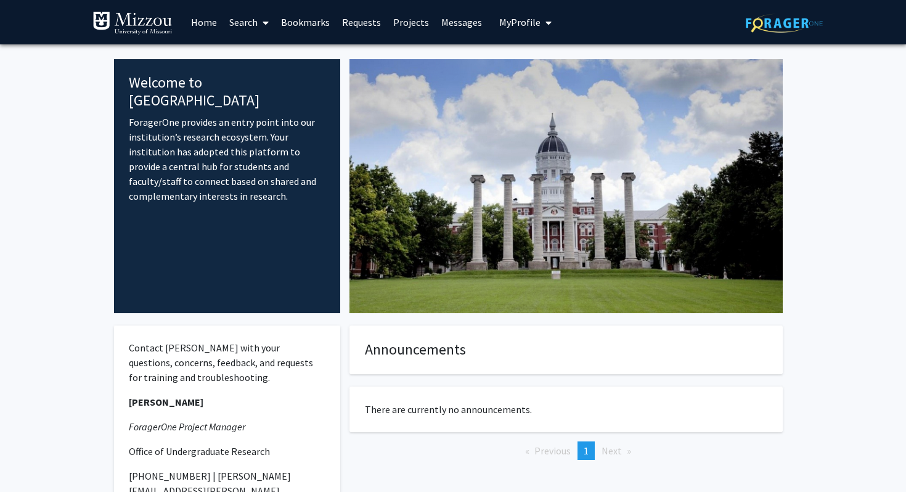
click at [253, 25] on link "Search" at bounding box center [249, 22] width 52 height 43
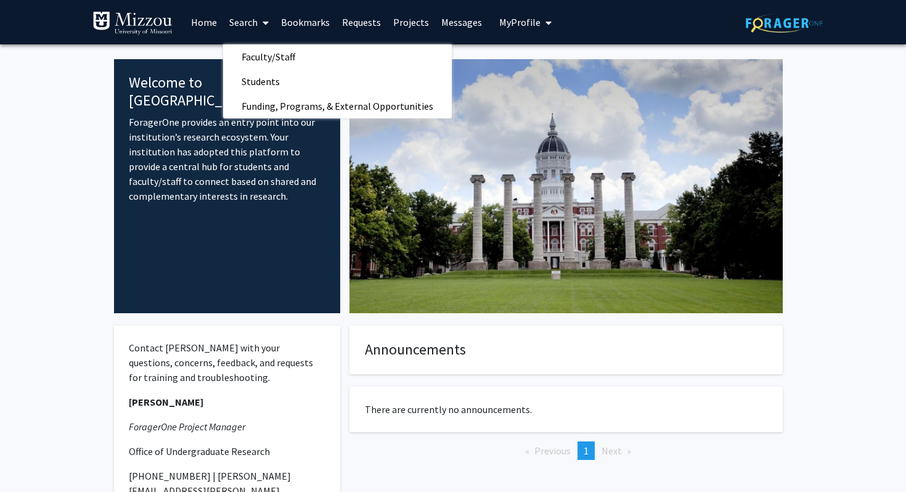
click at [298, 20] on link "Bookmarks" at bounding box center [305, 22] width 61 height 43
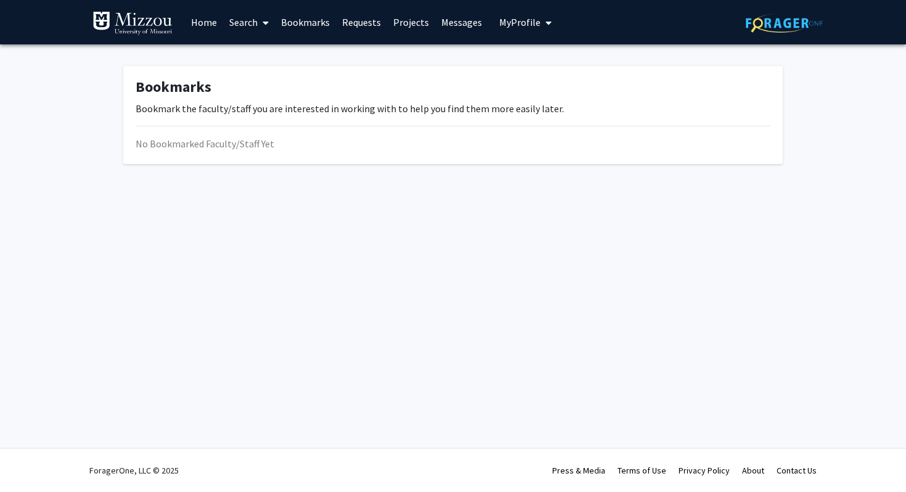
click at [357, 19] on link "Requests" at bounding box center [361, 22] width 51 height 43
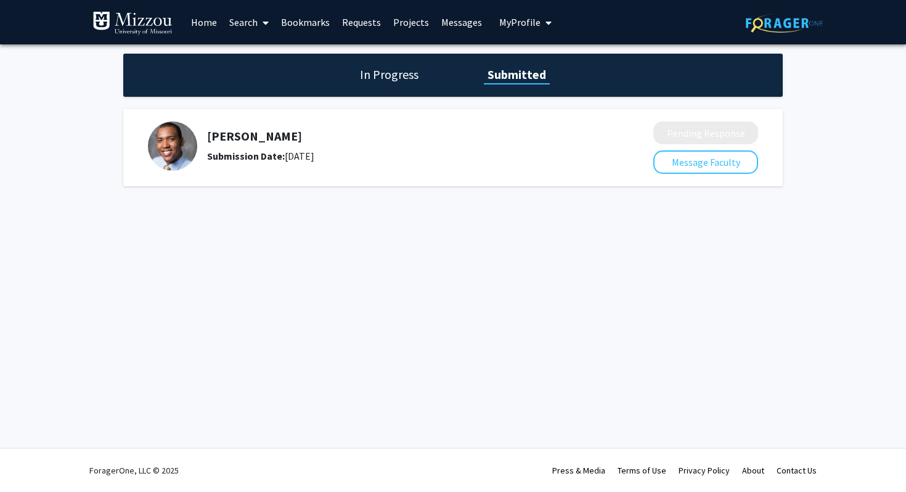
click at [409, 22] on link "Projects" at bounding box center [411, 22] width 48 height 43
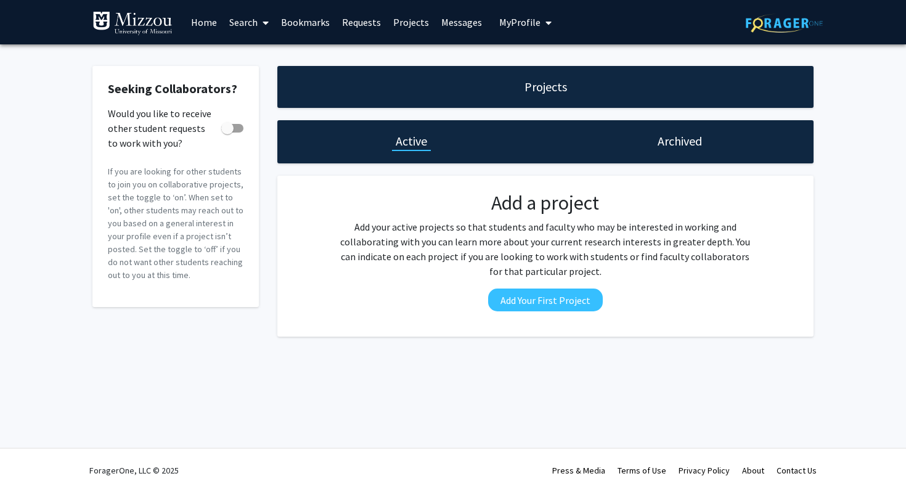
click at [462, 26] on link "Messages" at bounding box center [461, 22] width 53 height 43
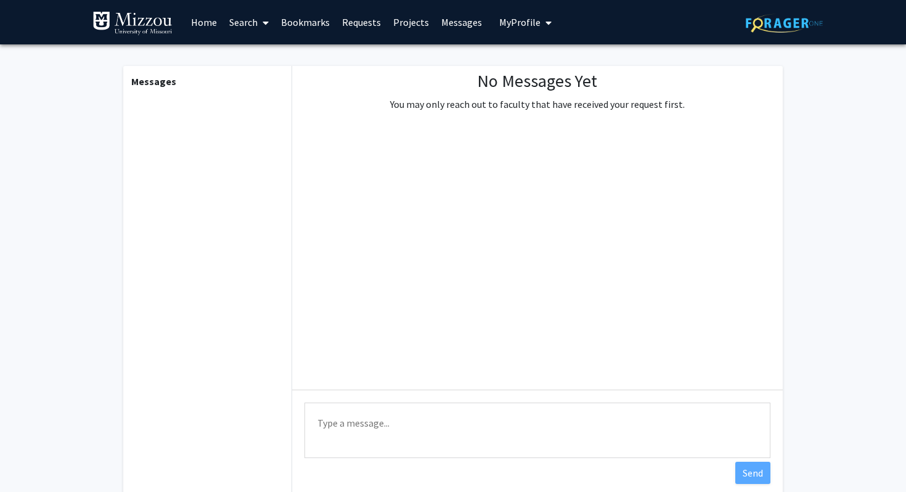
click at [506, 21] on span "My Profile" at bounding box center [519, 22] width 41 height 12
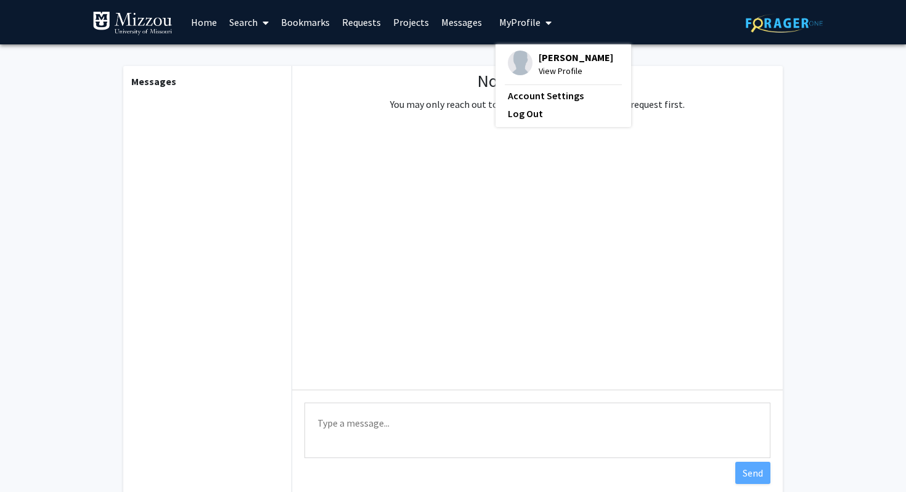
click at [531, 64] on div "Gretchen Vaughan View Profile" at bounding box center [560, 64] width 105 height 27
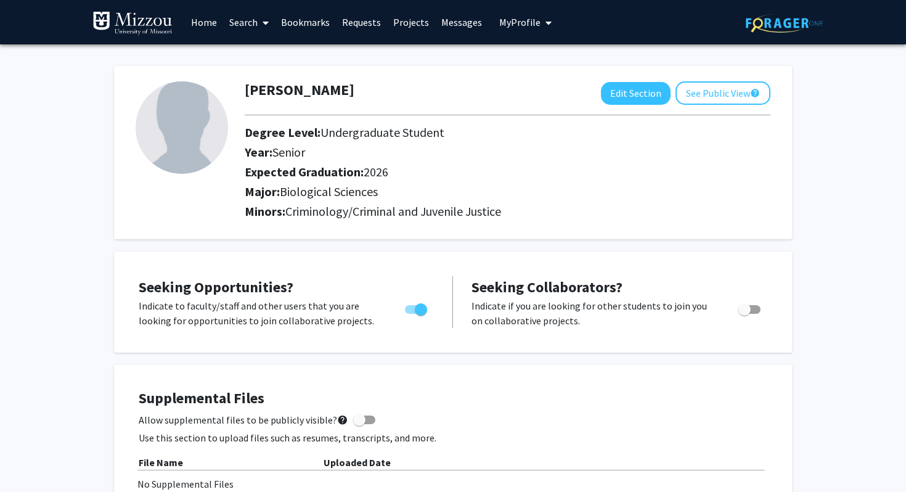
click at [179, 129] on img at bounding box center [182, 127] width 92 height 92
click at [601, 88] on div "Edit Section See Public View help" at bounding box center [685, 92] width 169 height 23
click at [605, 88] on button "Edit Section" at bounding box center [636, 93] width 70 height 23
select select "senior"
select select "2026"
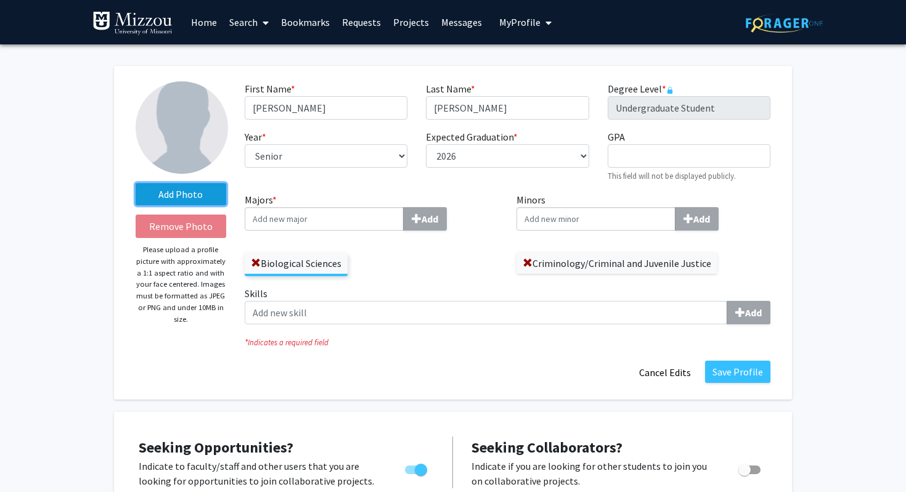
click at [154, 193] on label "Add Photo" at bounding box center [181, 194] width 91 height 22
click at [0, 0] on input "Add Photo" at bounding box center [0, 0] width 0 height 0
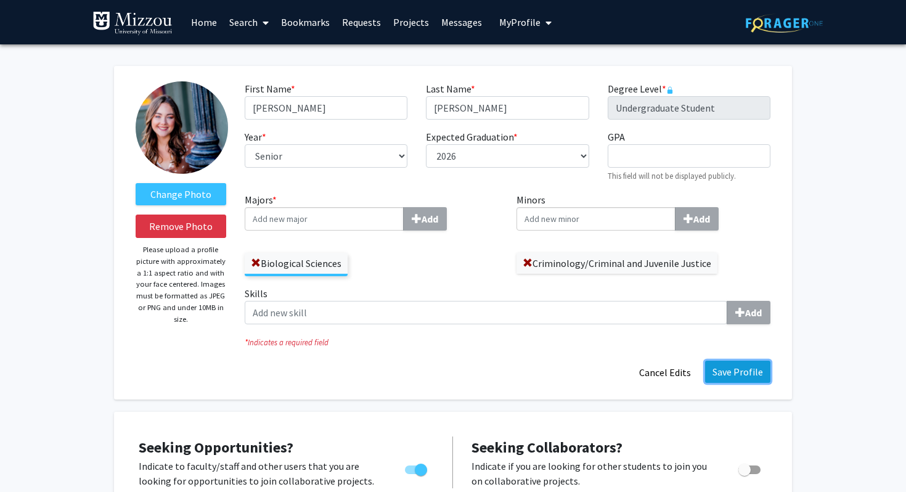
click at [739, 369] on button "Save Profile" at bounding box center [737, 372] width 65 height 22
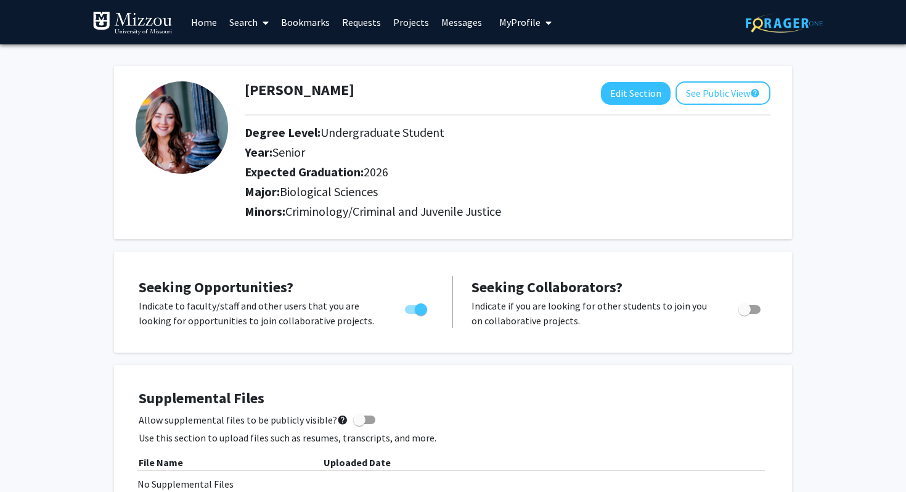
click at [201, 26] on link "Home" at bounding box center [204, 22] width 38 height 43
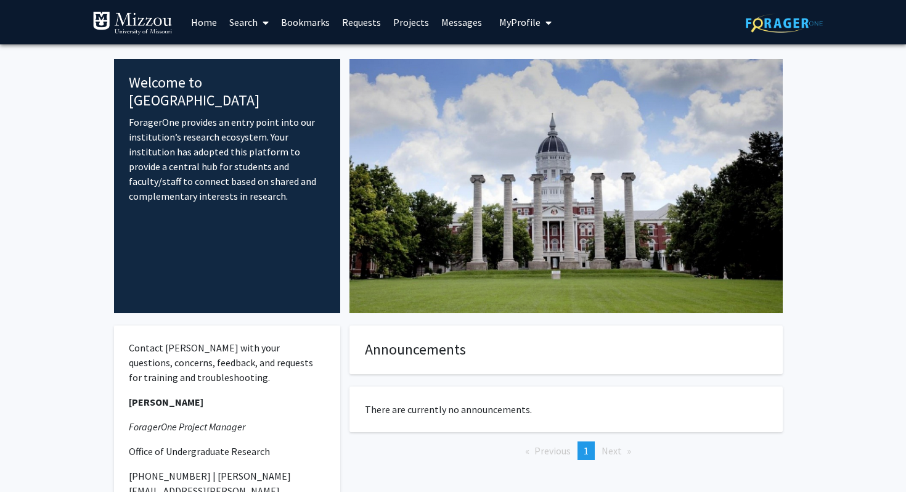
click at [263, 19] on icon at bounding box center [266, 23] width 6 height 10
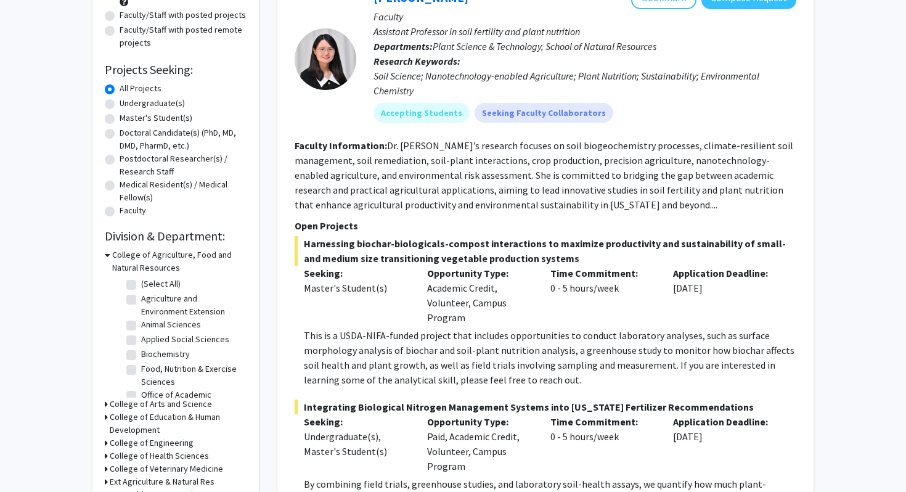
scroll to position [177, 0]
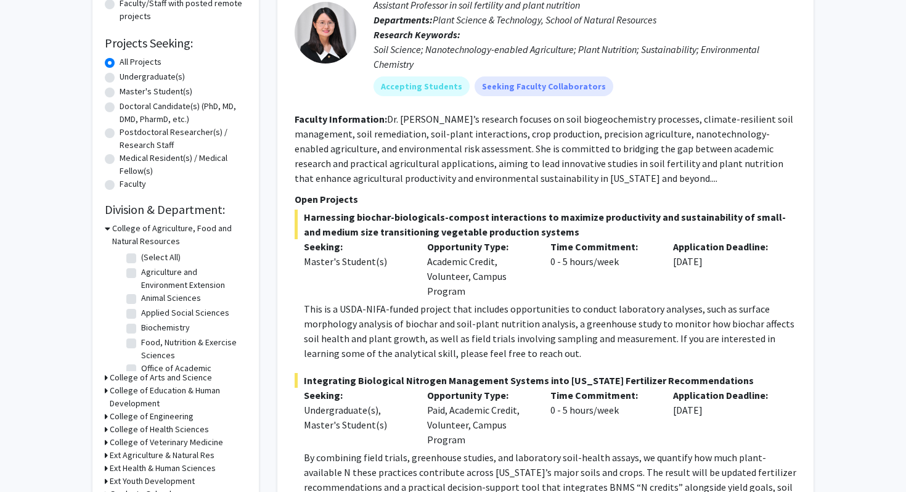
click at [116, 91] on div "Master's Student(s)" at bounding box center [176, 92] width 142 height 15
click at [120, 91] on label "Master's Student(s)" at bounding box center [156, 91] width 73 height 13
click at [120, 91] on input "Master's Student(s)" at bounding box center [124, 89] width 8 height 8
radio input "true"
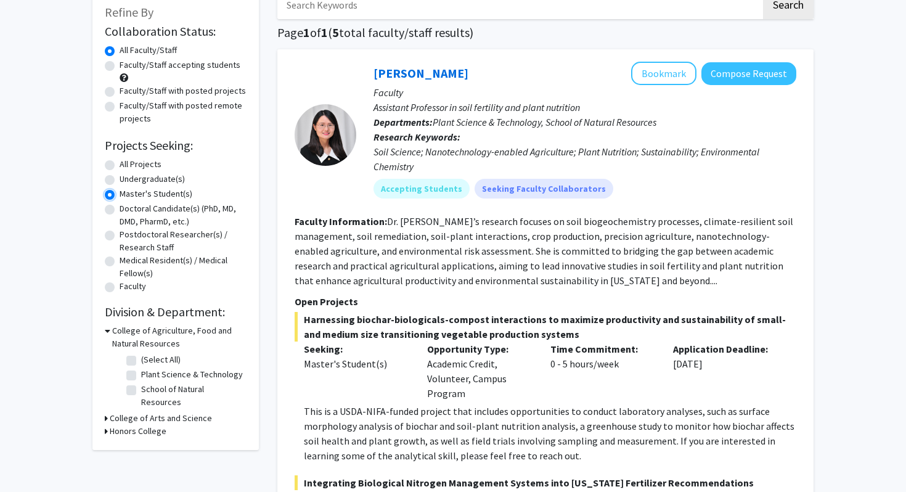
scroll to position [63, 0]
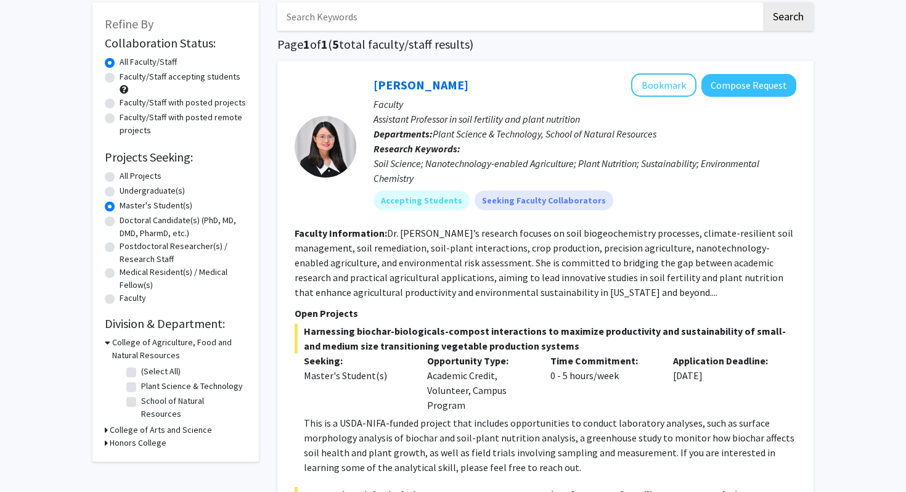
click at [130, 424] on h3 "College of Arts and Science" at bounding box center [161, 429] width 102 height 13
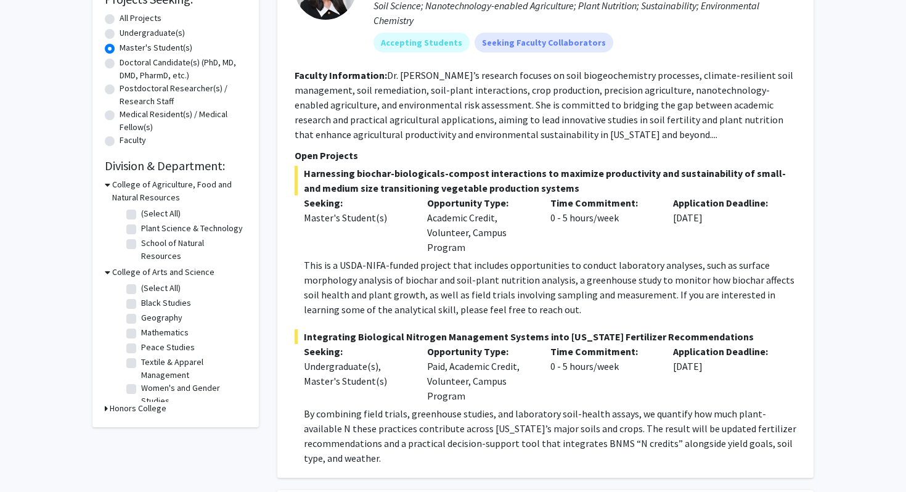
scroll to position [9, 0]
